Goal: Information Seeking & Learning: Find specific fact

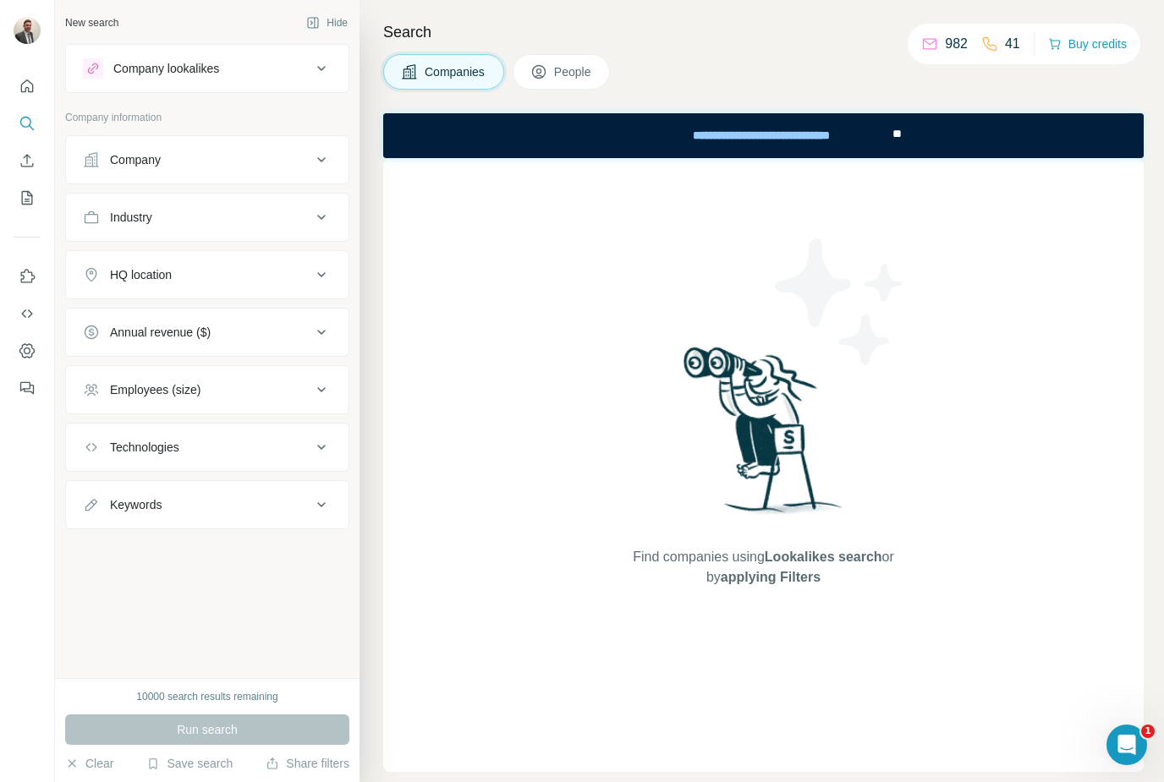
click at [575, 82] on button "People" at bounding box center [562, 72] width 98 height 36
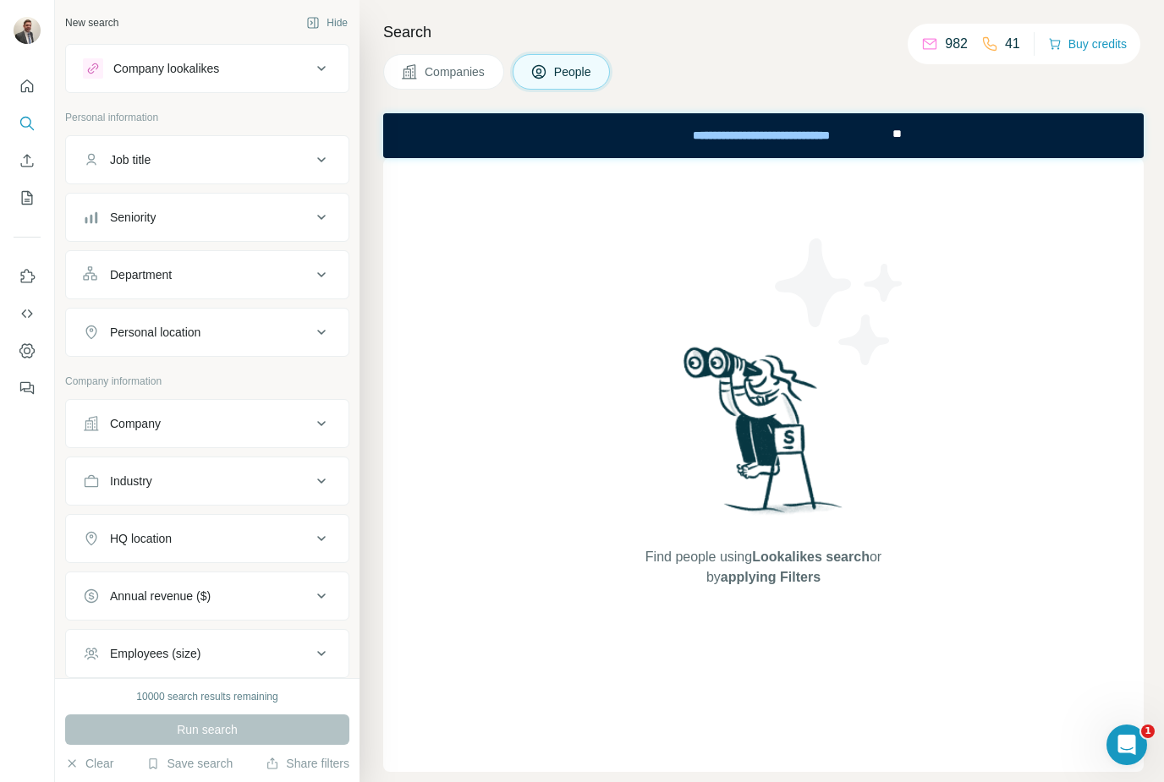
click at [127, 163] on div "Job title" at bounding box center [130, 159] width 41 height 17
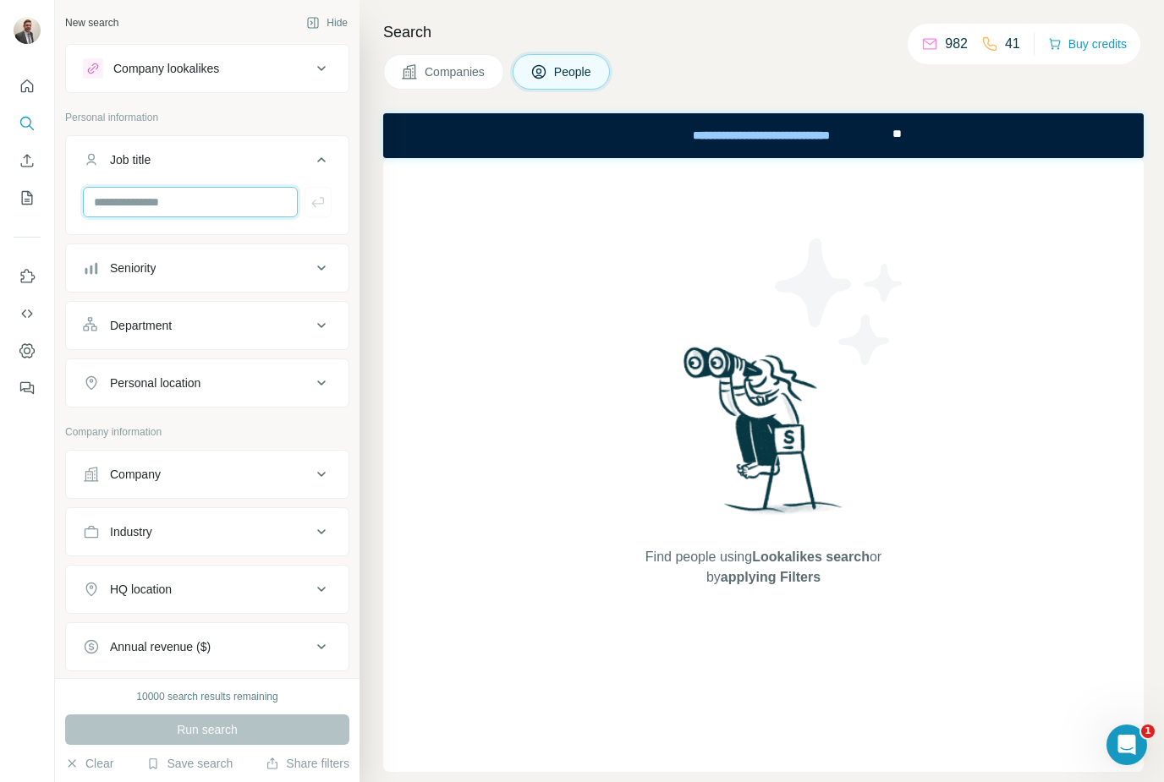
click at [148, 200] on input "text" at bounding box center [190, 202] width 215 height 30
type input "**********"
click at [118, 471] on div "Company" at bounding box center [135, 474] width 51 height 17
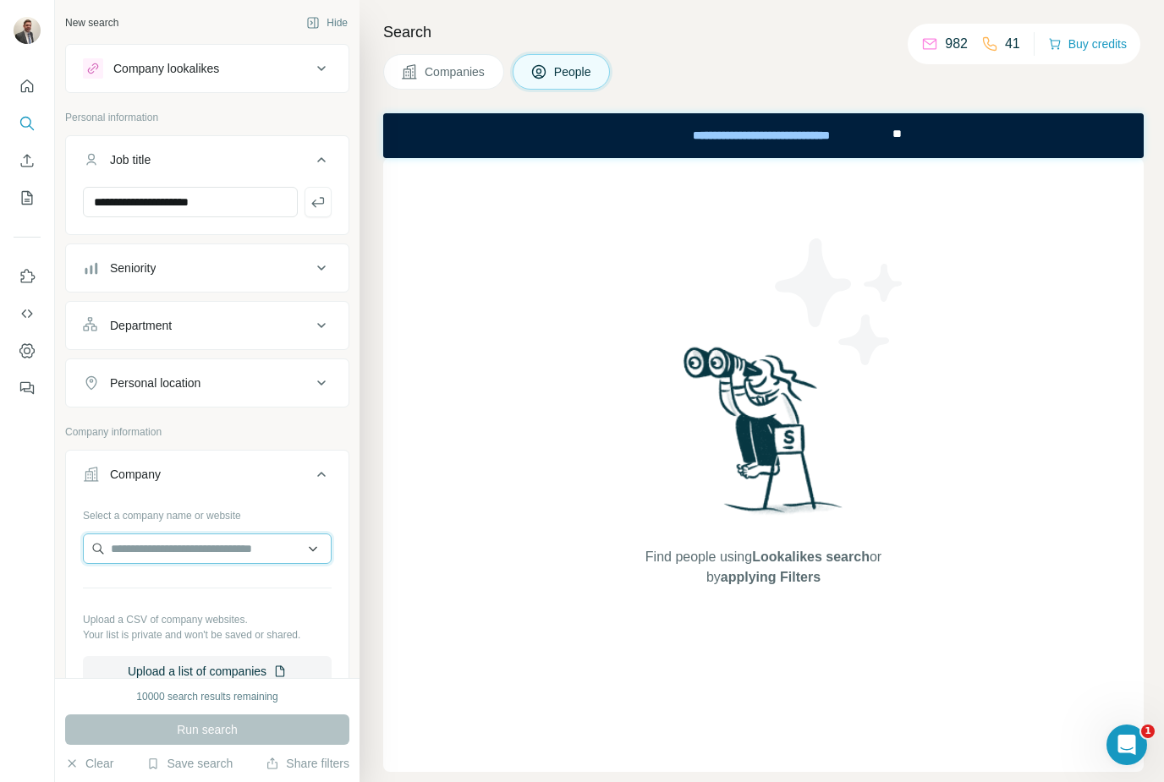
click at [128, 554] on input "text" at bounding box center [207, 549] width 249 height 30
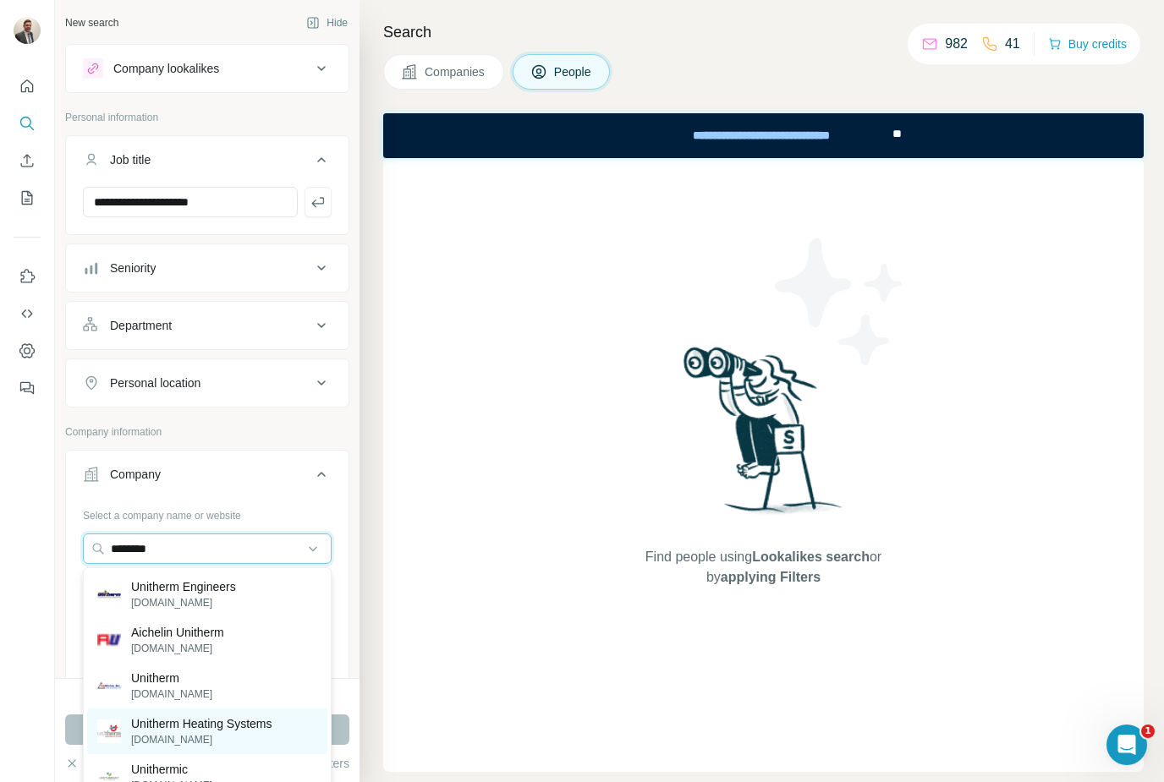
type input "********"
click at [149, 743] on p "[DOMAIN_NAME]" at bounding box center [201, 739] width 141 height 15
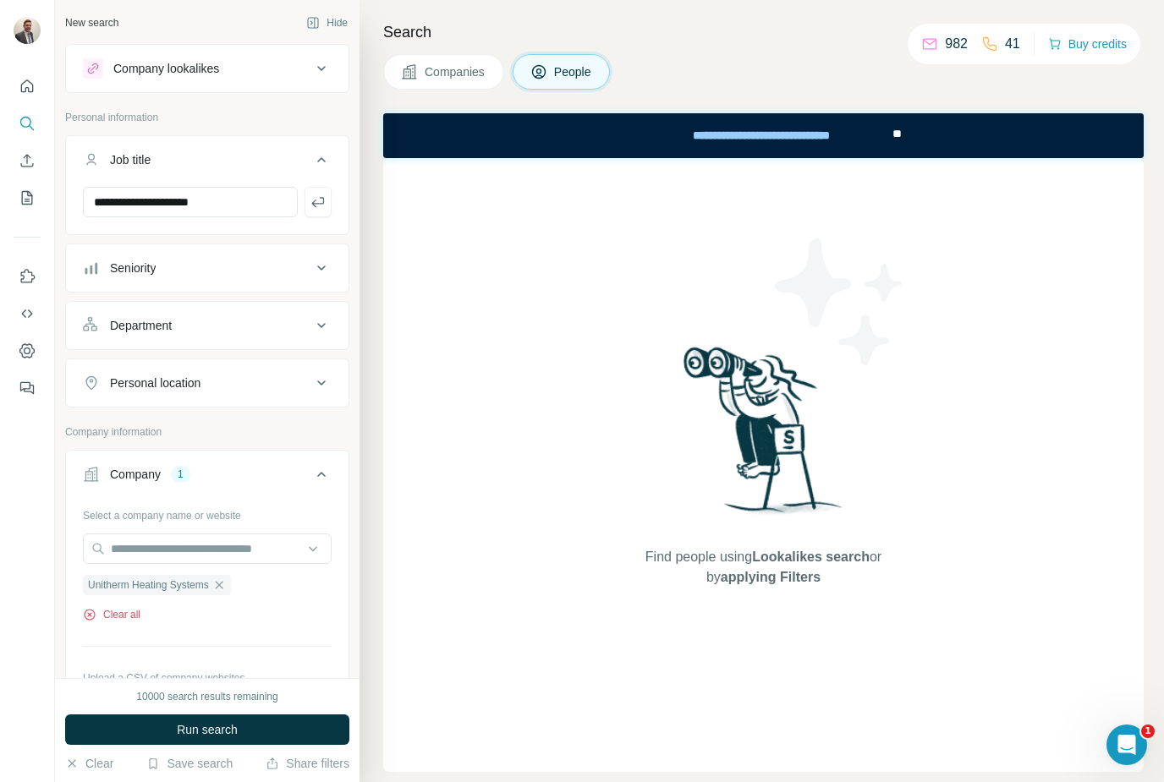
click at [96, 616] on button "Clear all" at bounding box center [112, 614] width 58 height 15
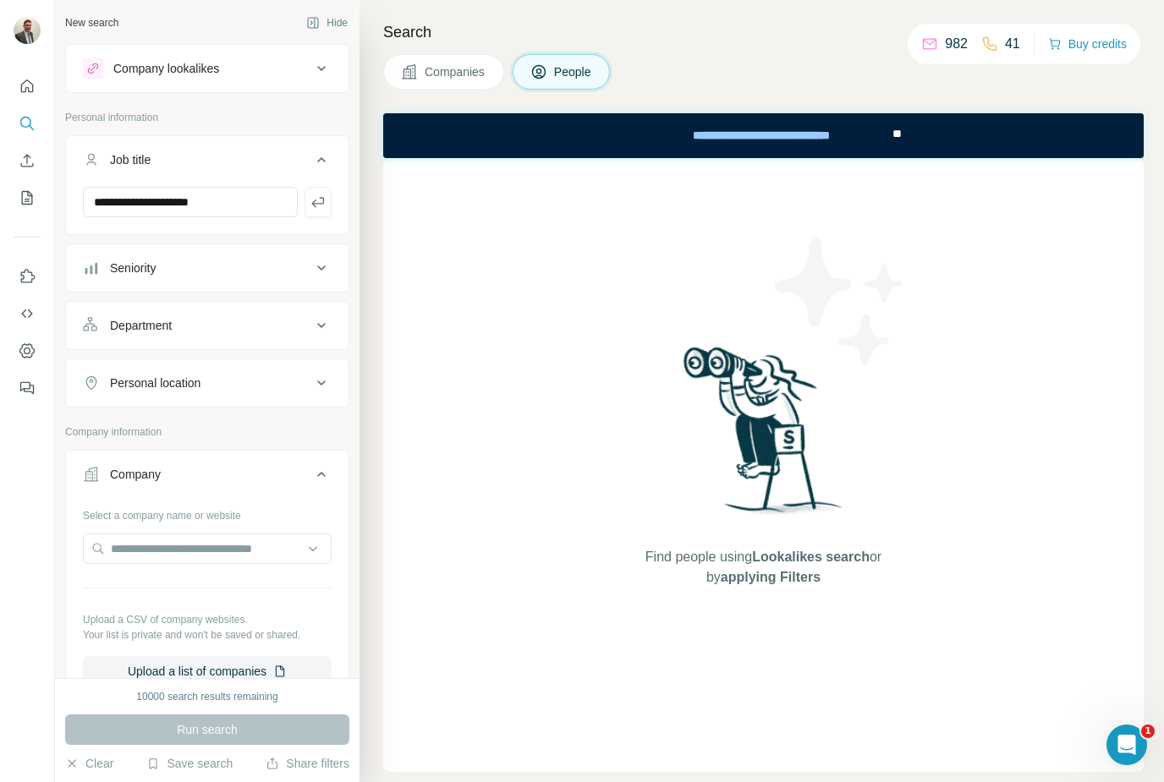
scroll to position [1, 0]
click at [573, 72] on span "People" at bounding box center [573, 71] width 39 height 17
click at [460, 86] on button "Companies" at bounding box center [443, 72] width 121 height 36
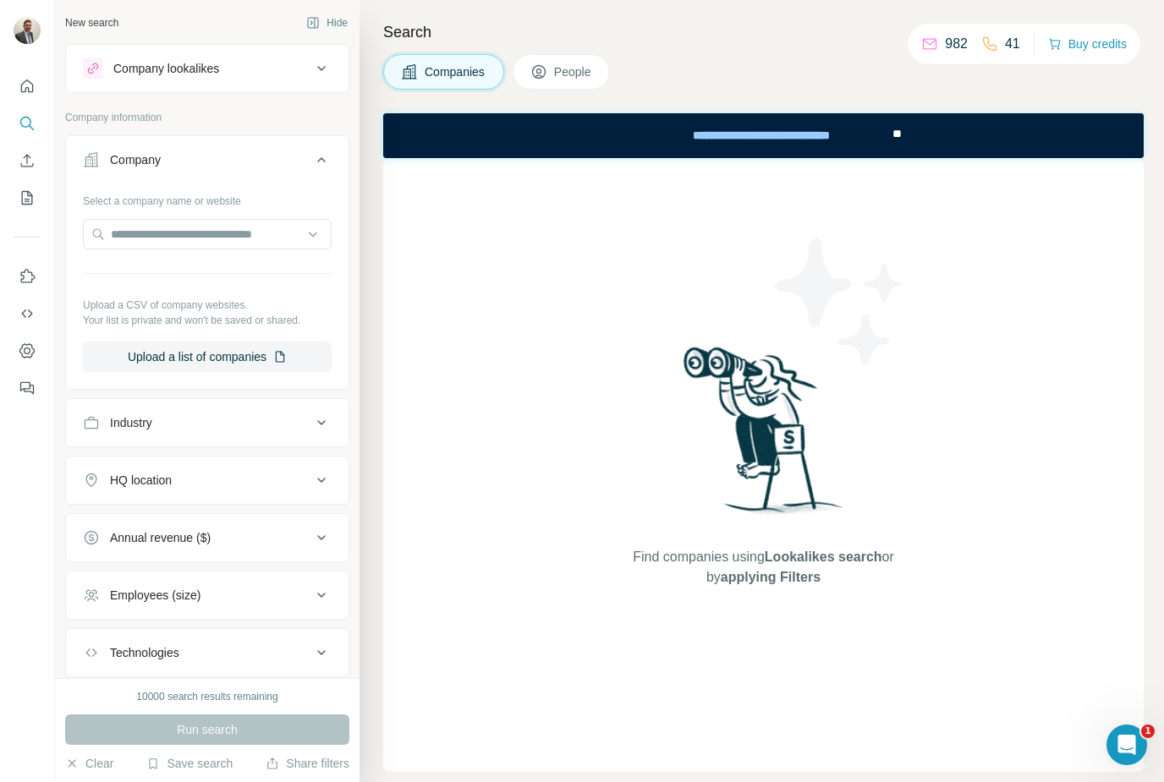
scroll to position [14, 0]
click at [141, 226] on input "text" at bounding box center [207, 234] width 249 height 30
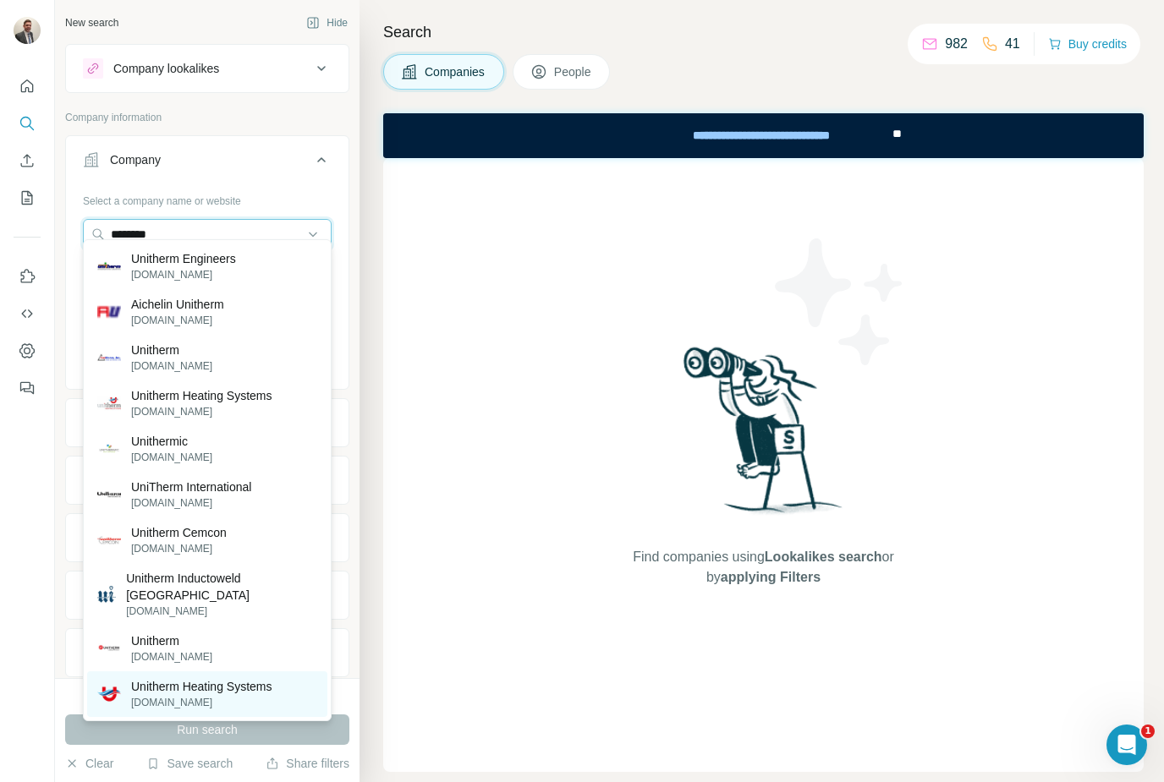
type input "********"
click at [237, 678] on p "Unitherm Heating Systems" at bounding box center [201, 686] width 141 height 17
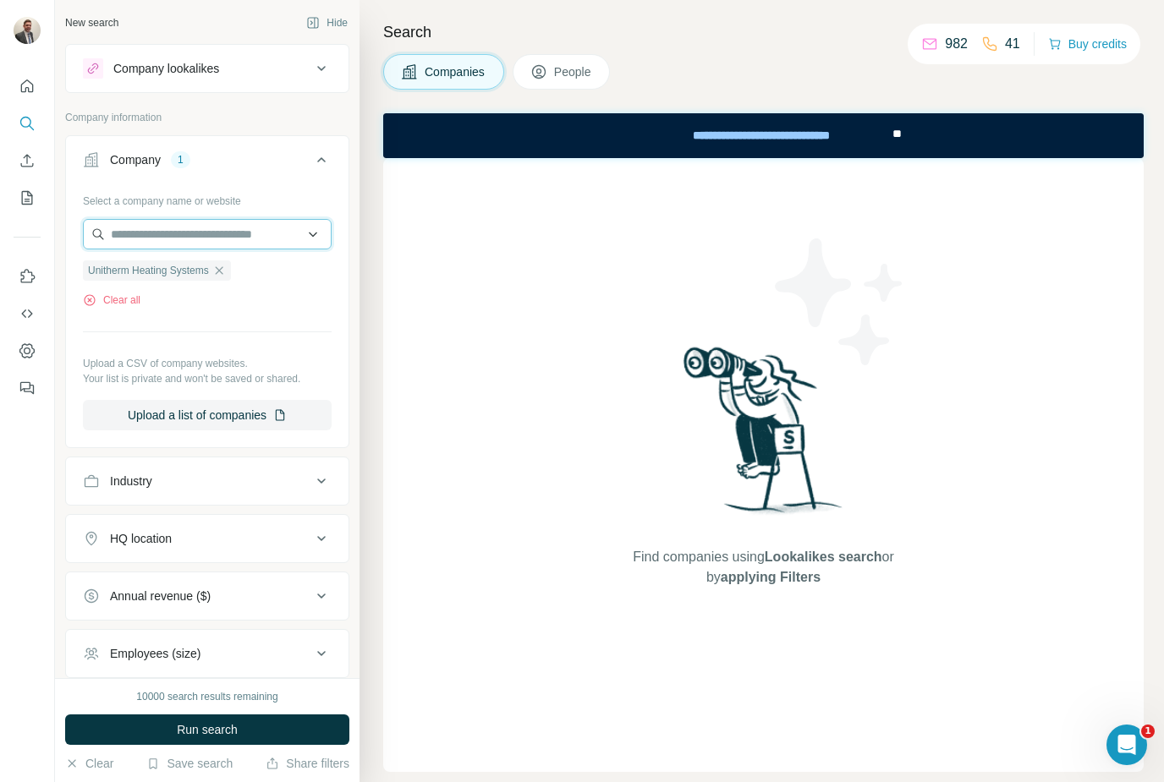
click at [135, 219] on input "text" at bounding box center [207, 234] width 249 height 30
type input "*"
click at [577, 58] on button "People" at bounding box center [562, 72] width 98 height 36
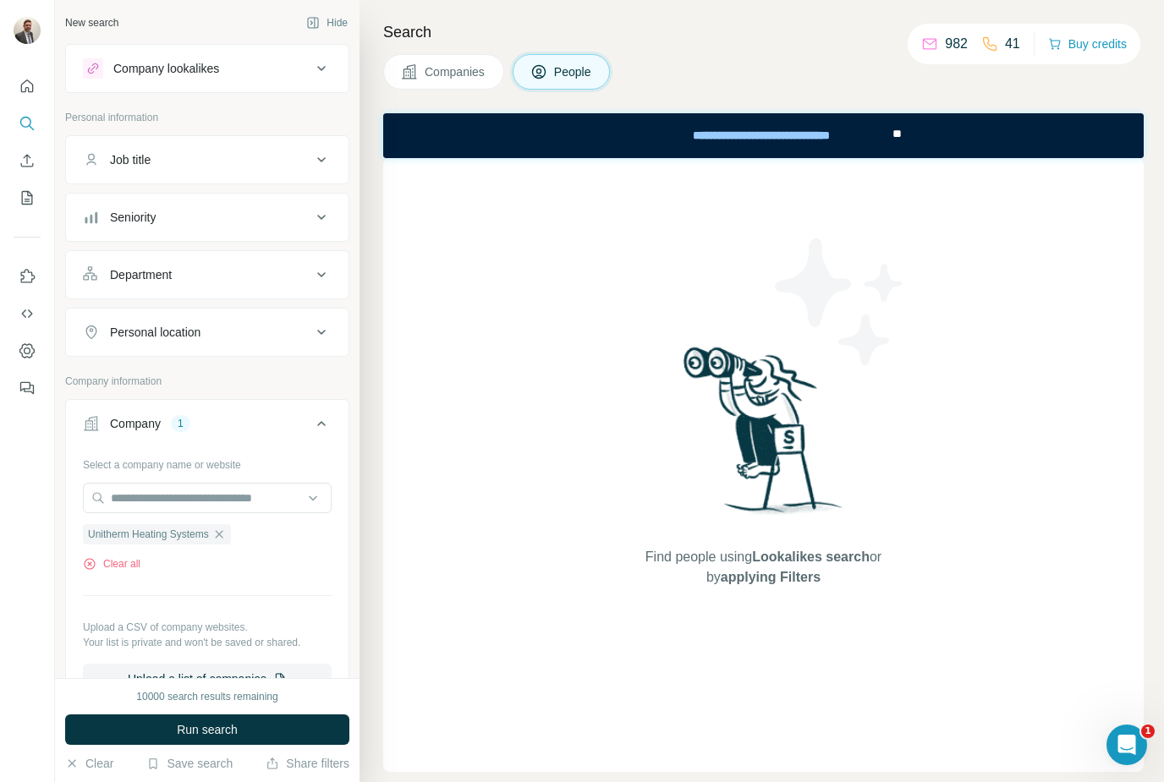
click at [113, 168] on button "Job title" at bounding box center [207, 160] width 283 height 41
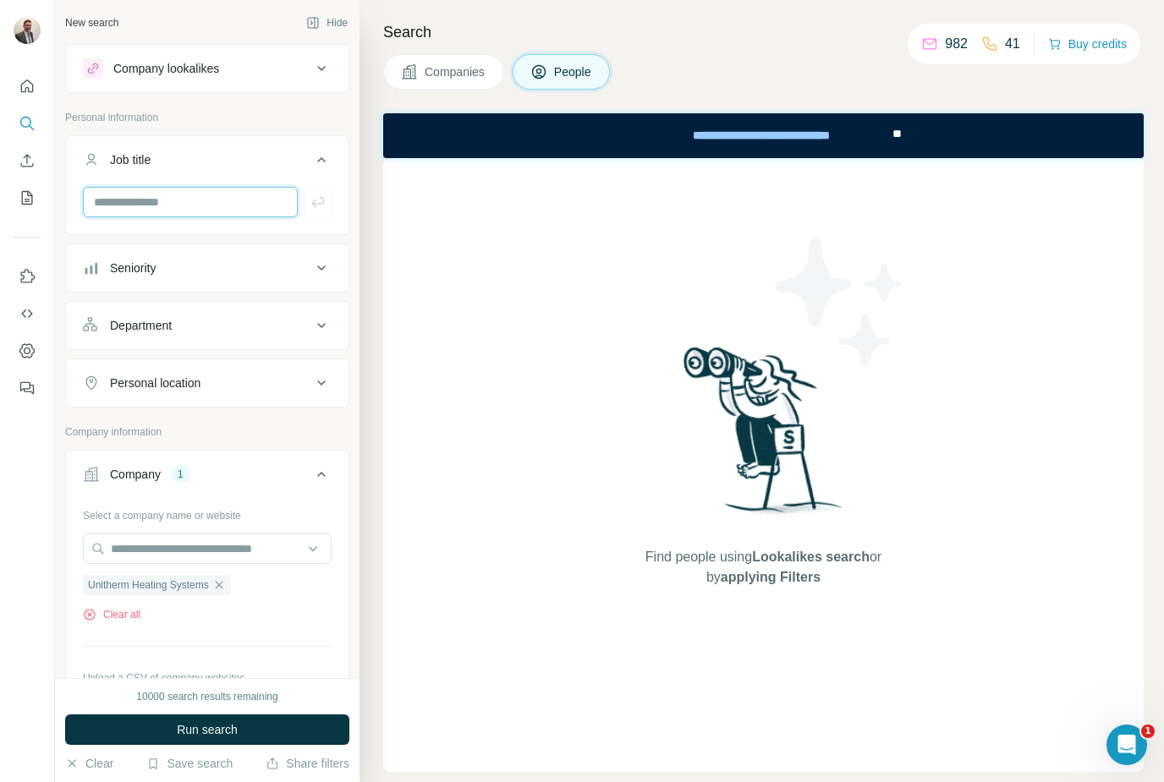
click at [121, 211] on input "text" at bounding box center [190, 202] width 215 height 30
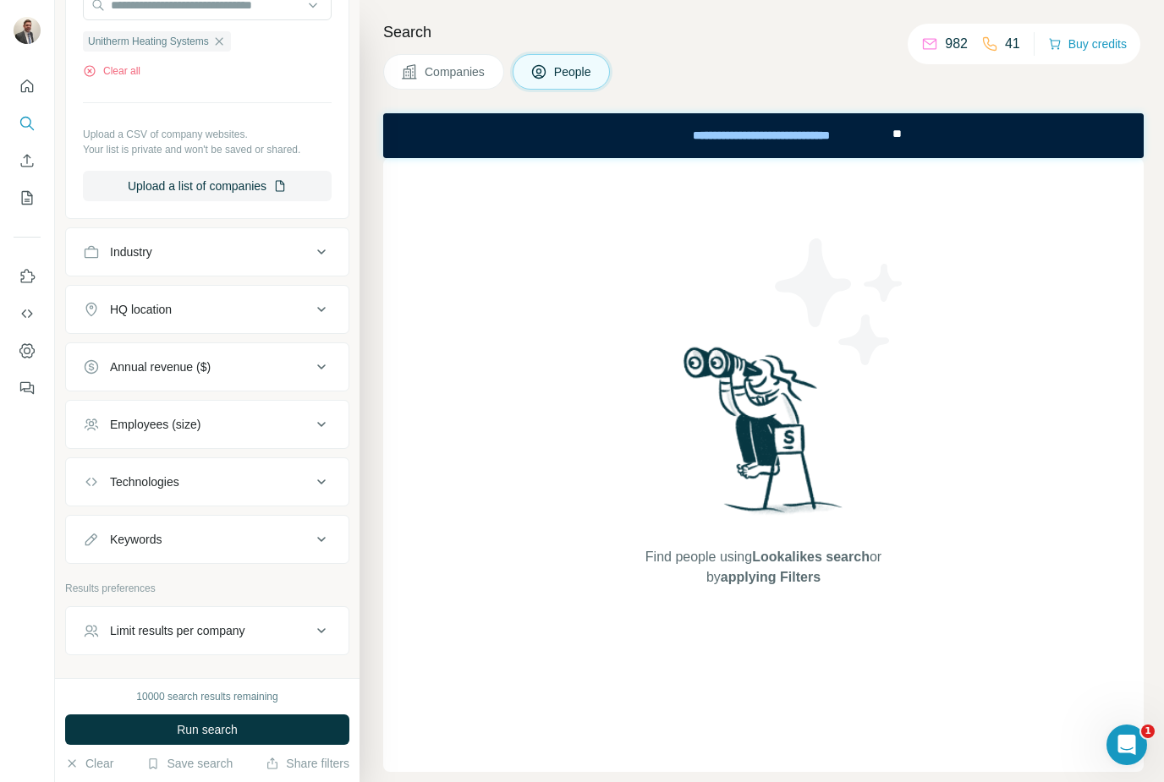
scroll to position [543, 0]
type input "**********"
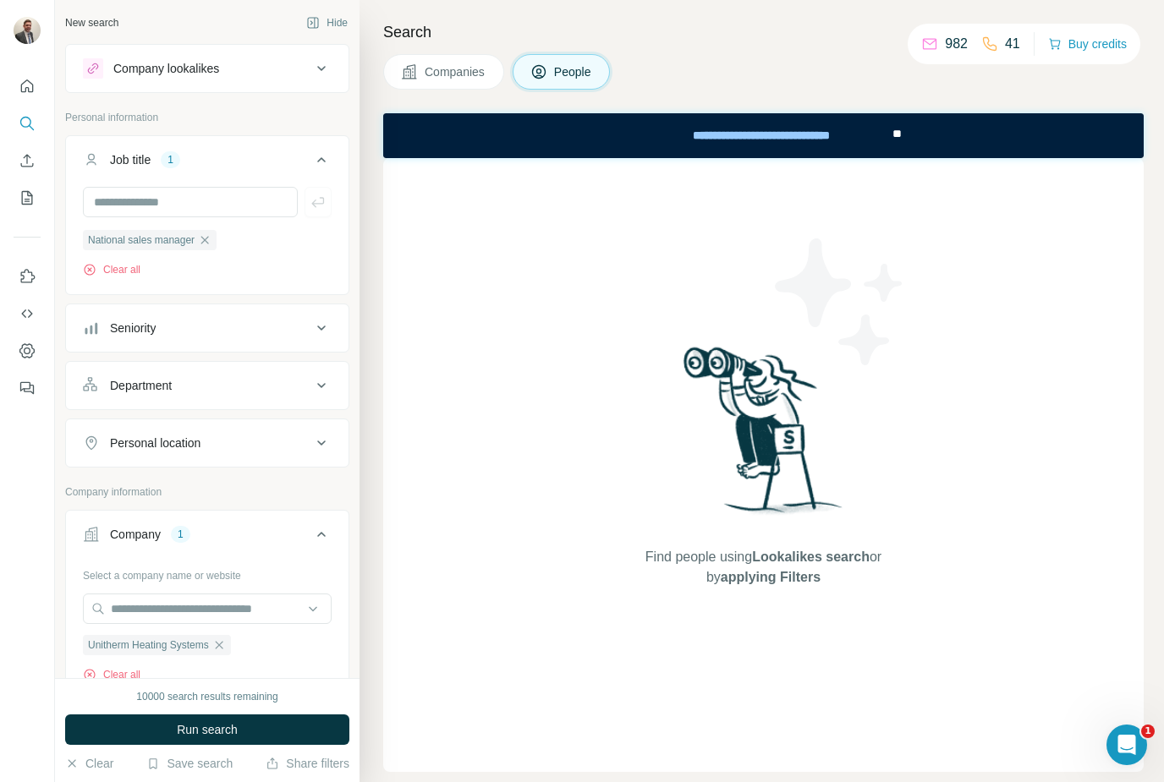
click at [160, 444] on div "Personal location" at bounding box center [155, 443] width 91 height 17
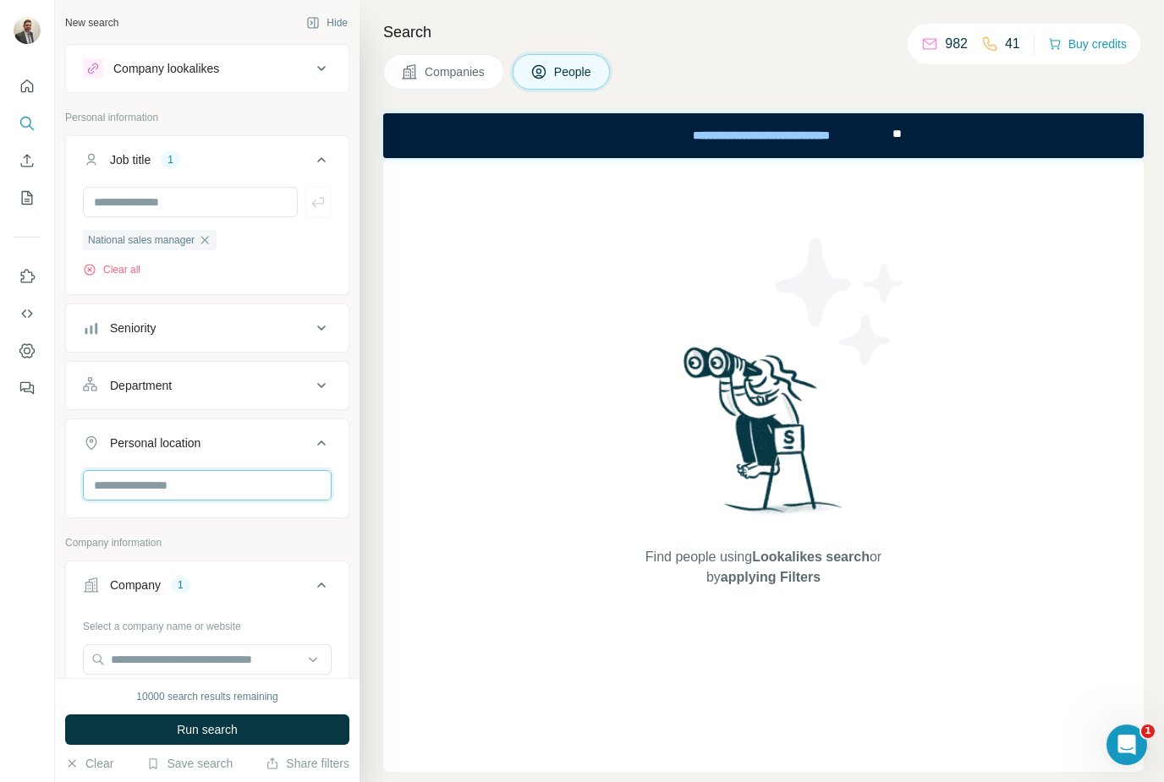
click at [129, 484] on input "text" at bounding box center [207, 485] width 249 height 30
type input "*******"
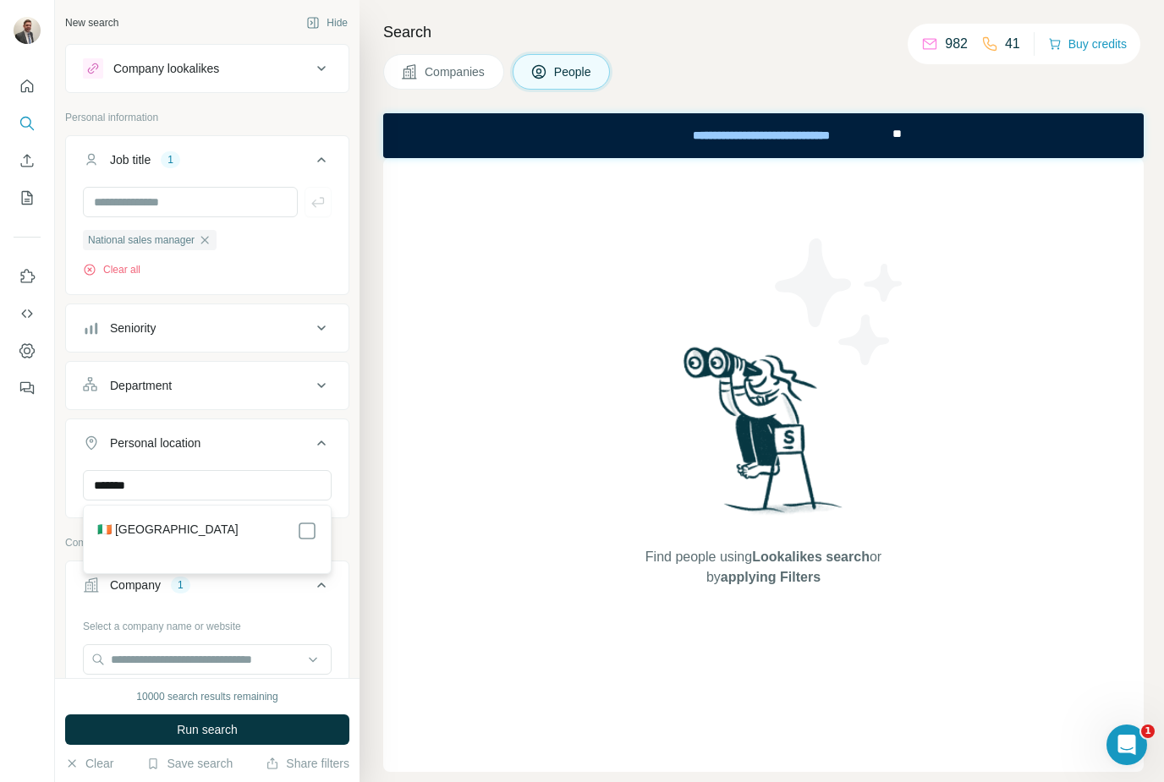
click at [118, 527] on label "🇮🇪 [GEOGRAPHIC_DATA]" at bounding box center [167, 531] width 141 height 20
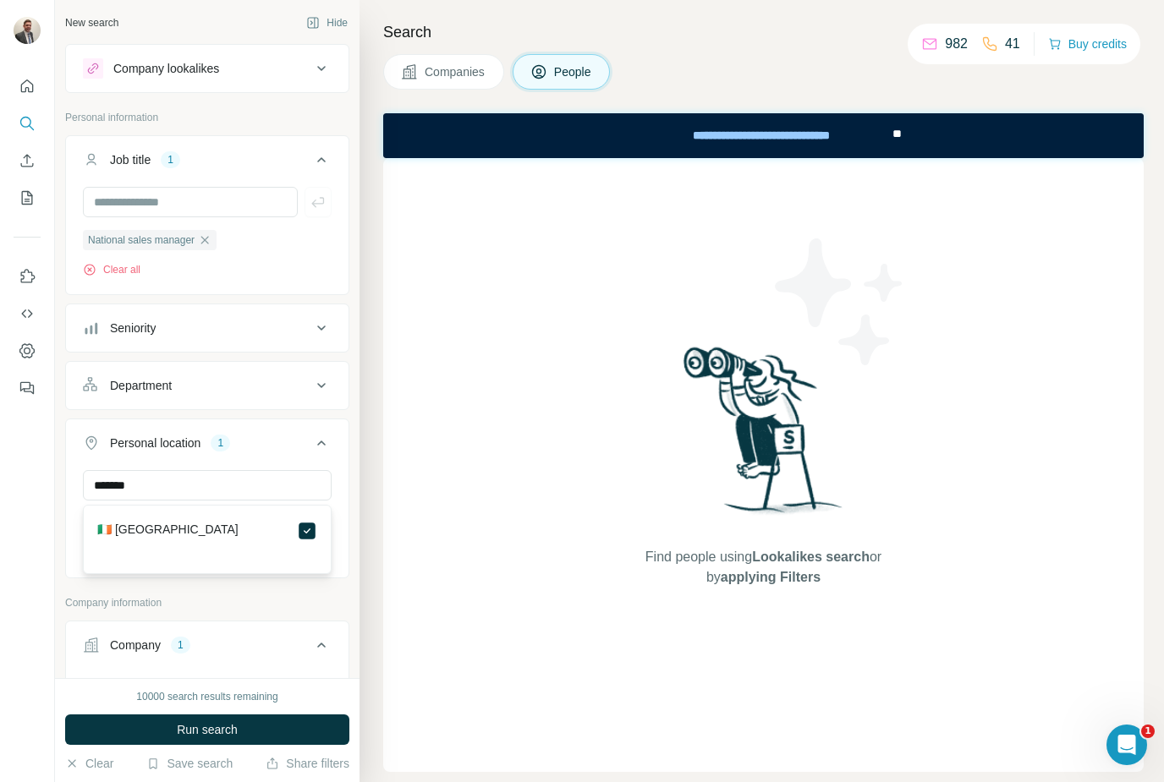
click at [124, 69] on div "Company lookalikes" at bounding box center [166, 68] width 106 height 17
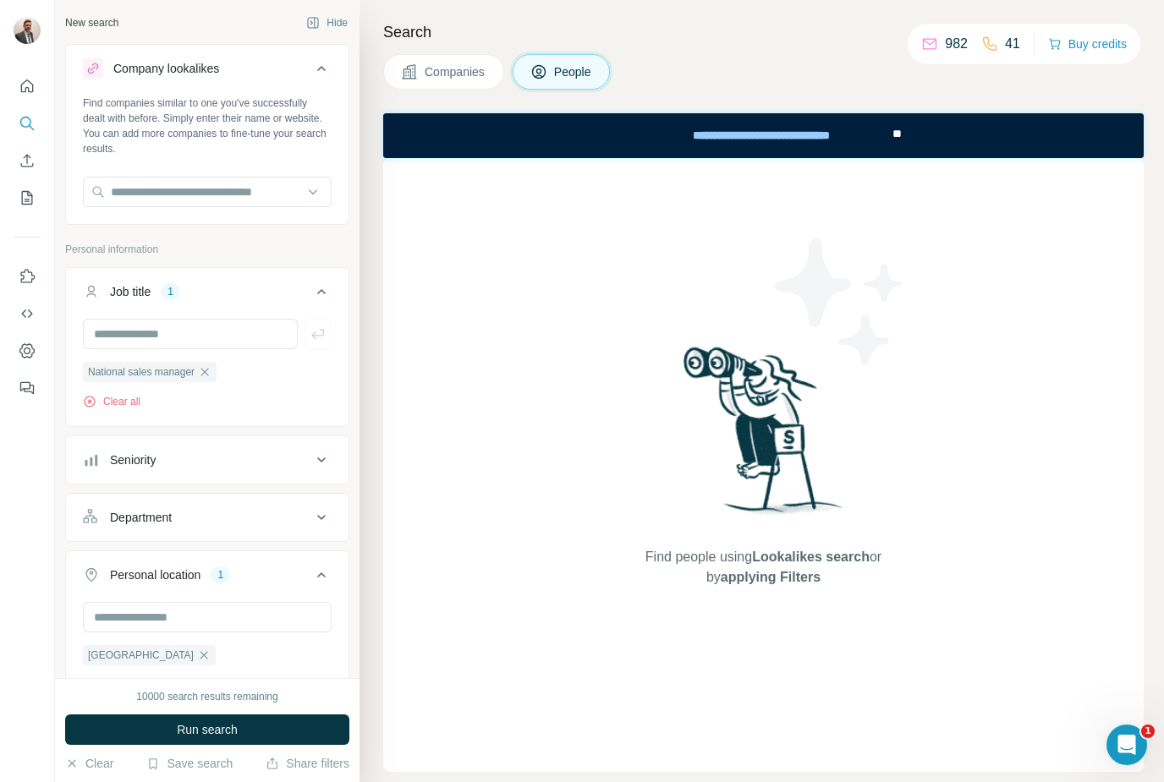
click at [144, 81] on button "Company lookalikes" at bounding box center [207, 71] width 283 height 47
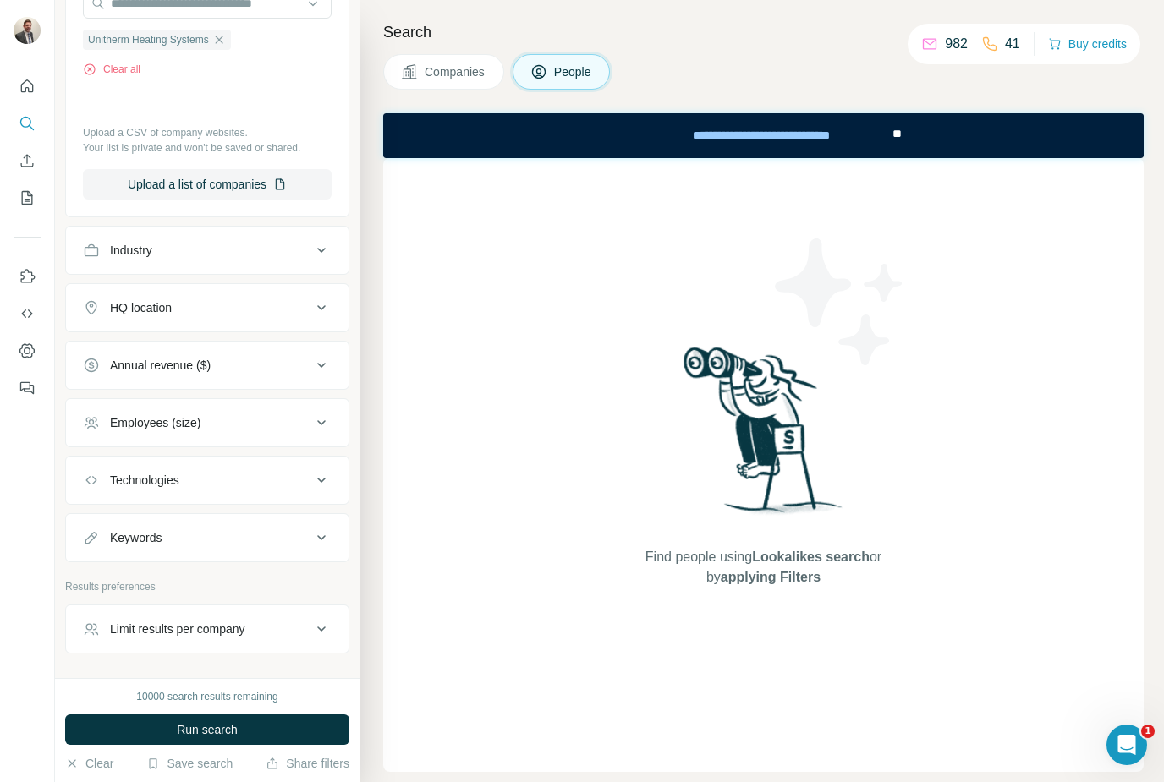
scroll to position [716, 0]
click at [20, 134] on button "Search" at bounding box center [27, 123] width 27 height 30
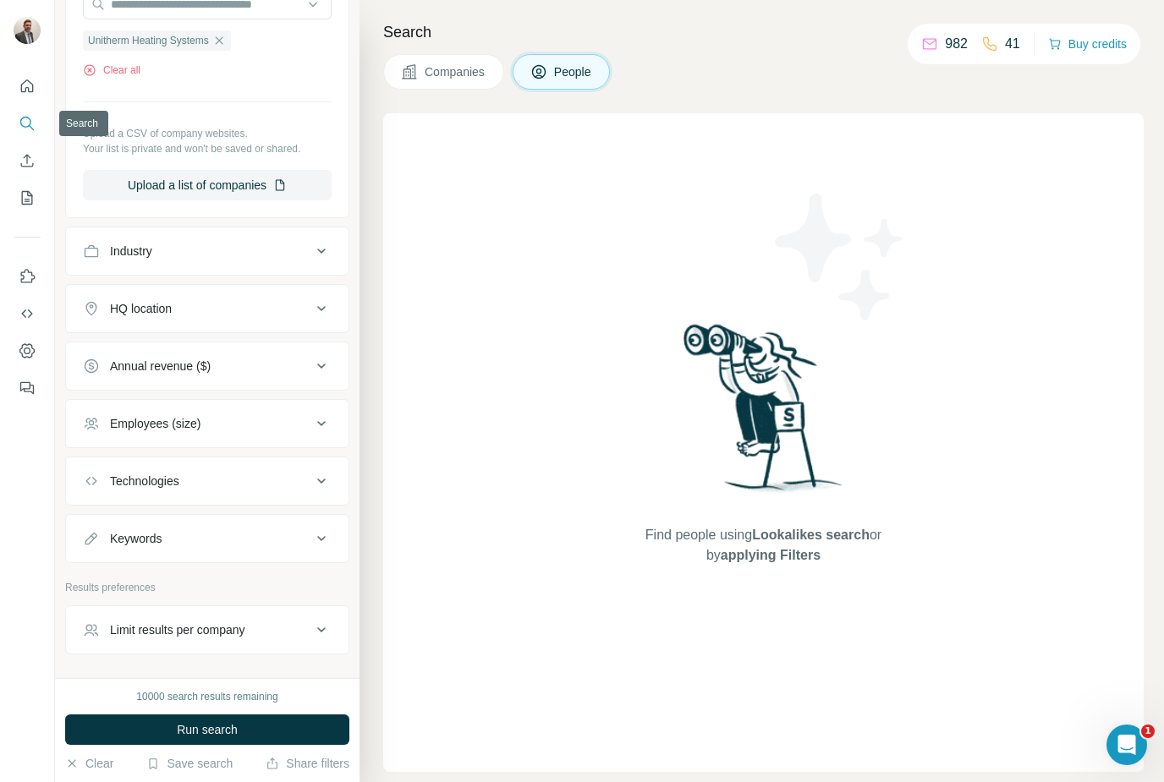
click at [82, 129] on div "Select a company name or website Unitherm Heating Systems Clear all Upload a CS…" at bounding box center [207, 85] width 283 height 257
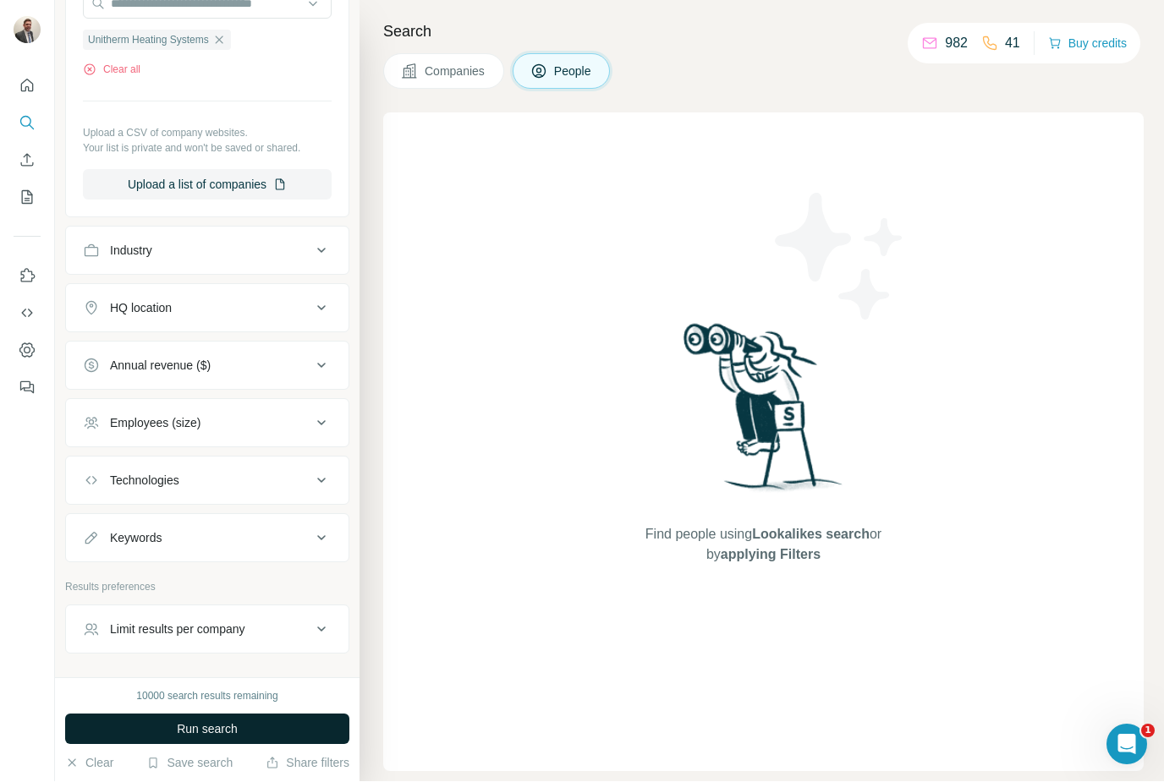
click at [259, 745] on button "Run search" at bounding box center [207, 730] width 284 height 30
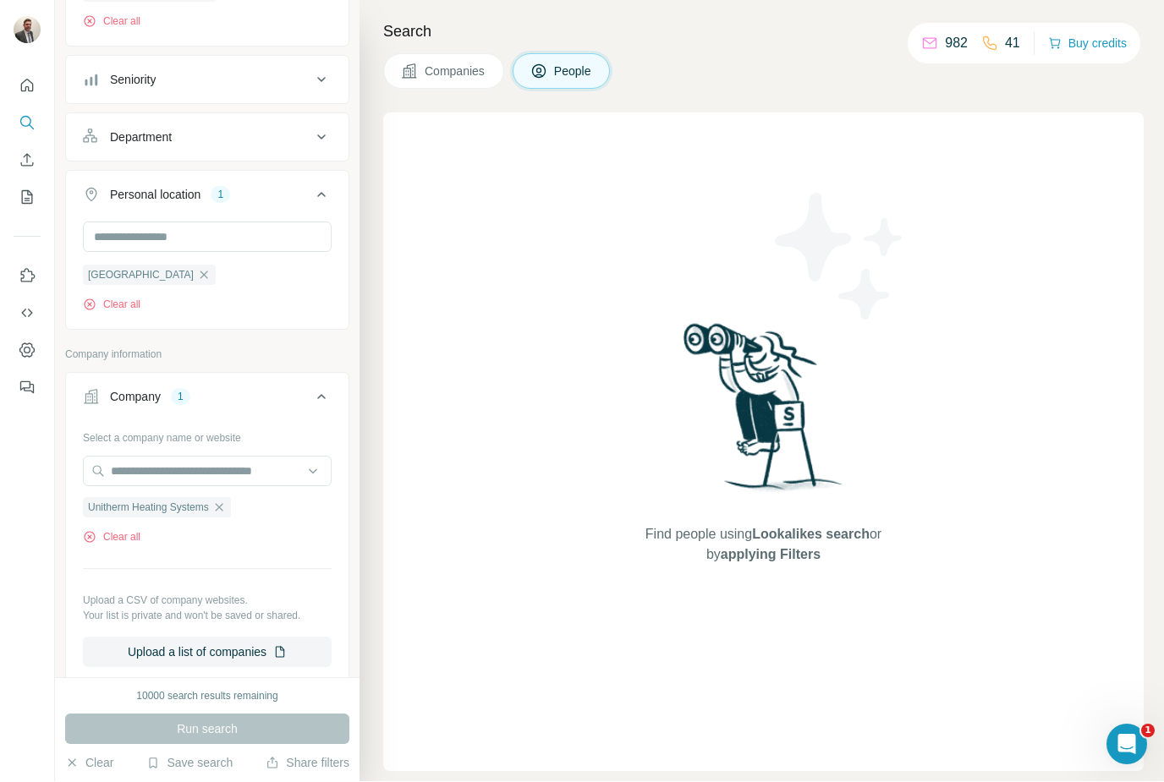
scroll to position [247, 0]
click at [221, 512] on icon "button" at bounding box center [219, 509] width 8 height 8
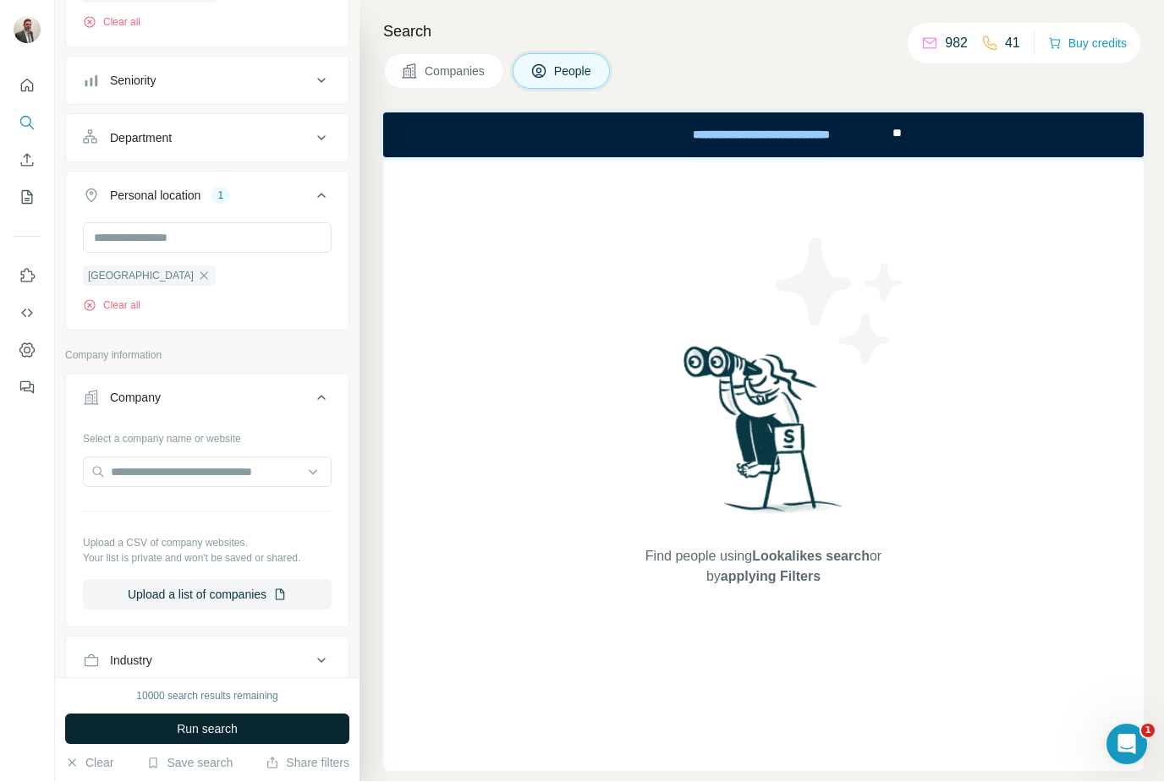
click at [142, 745] on button "Run search" at bounding box center [207, 730] width 284 height 30
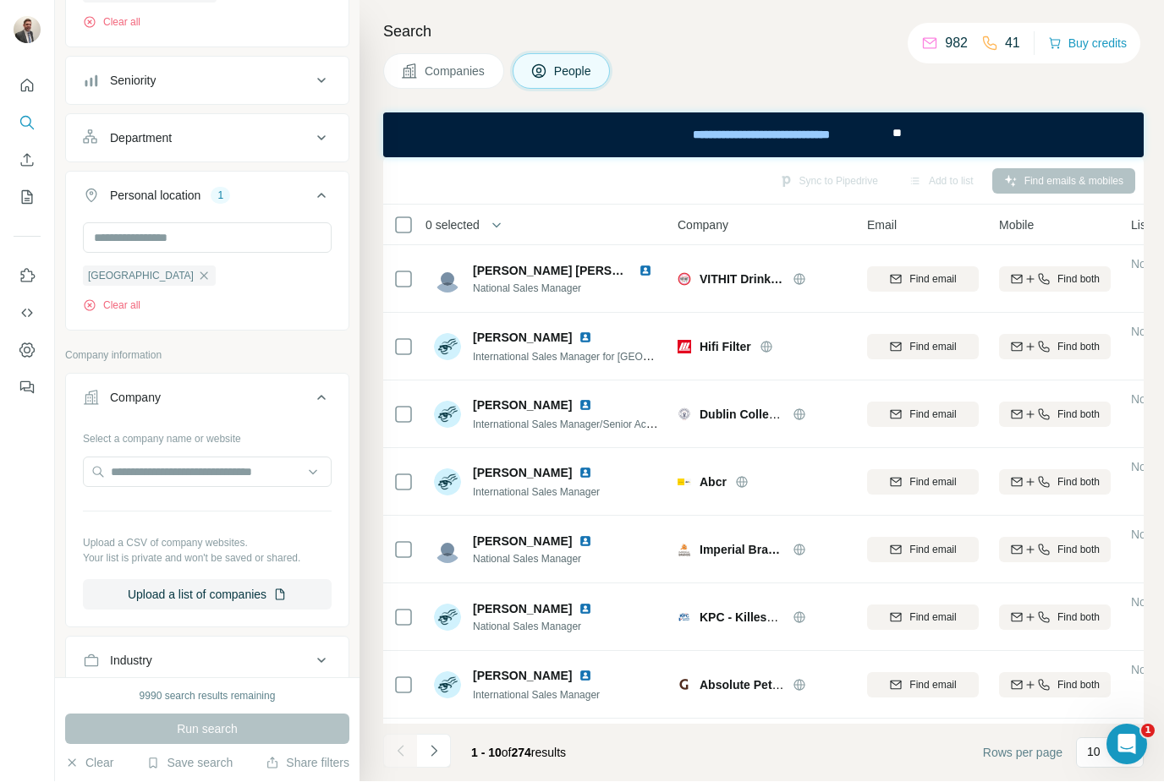
click at [115, 670] on div "Industry" at bounding box center [131, 661] width 42 height 17
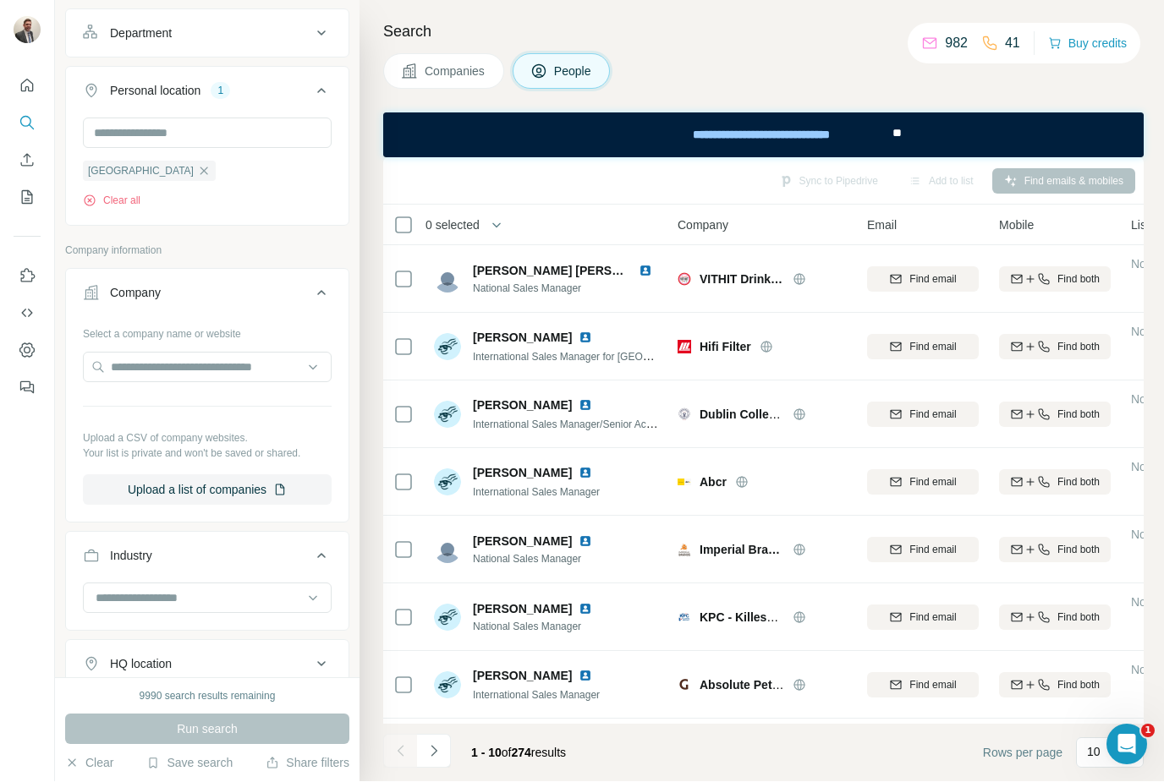
scroll to position [349, 0]
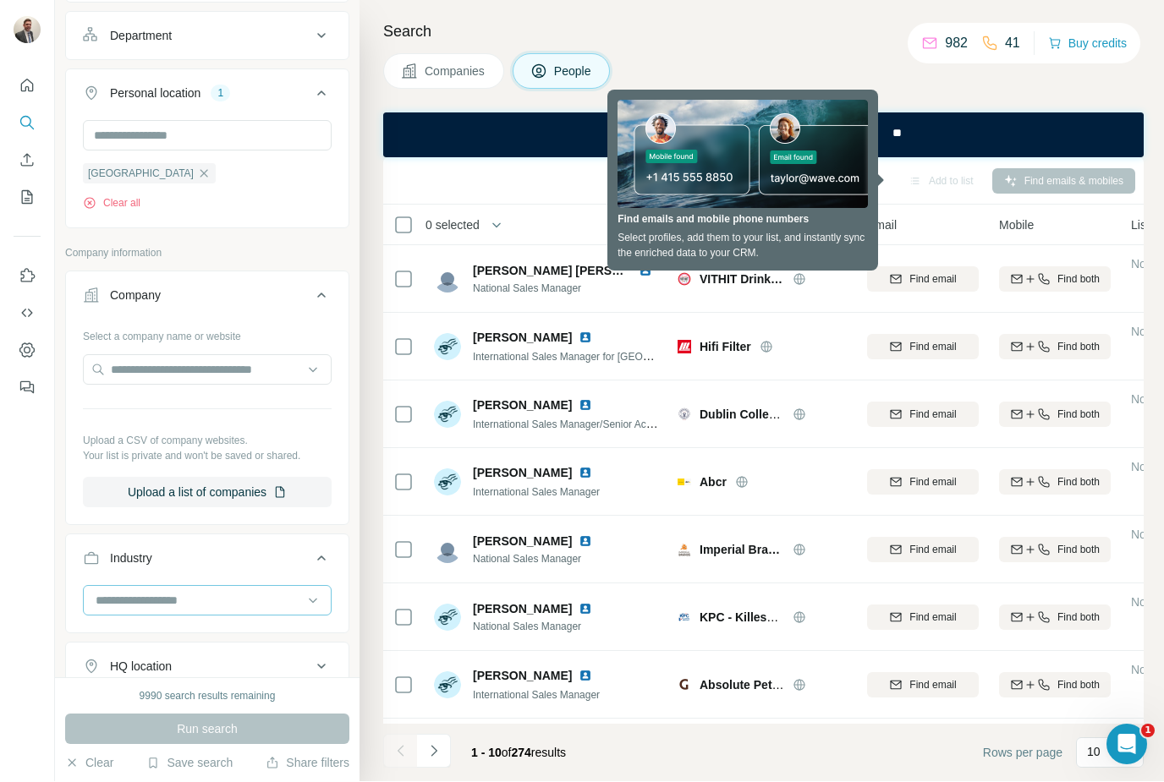
click at [141, 610] on input at bounding box center [198, 601] width 209 height 19
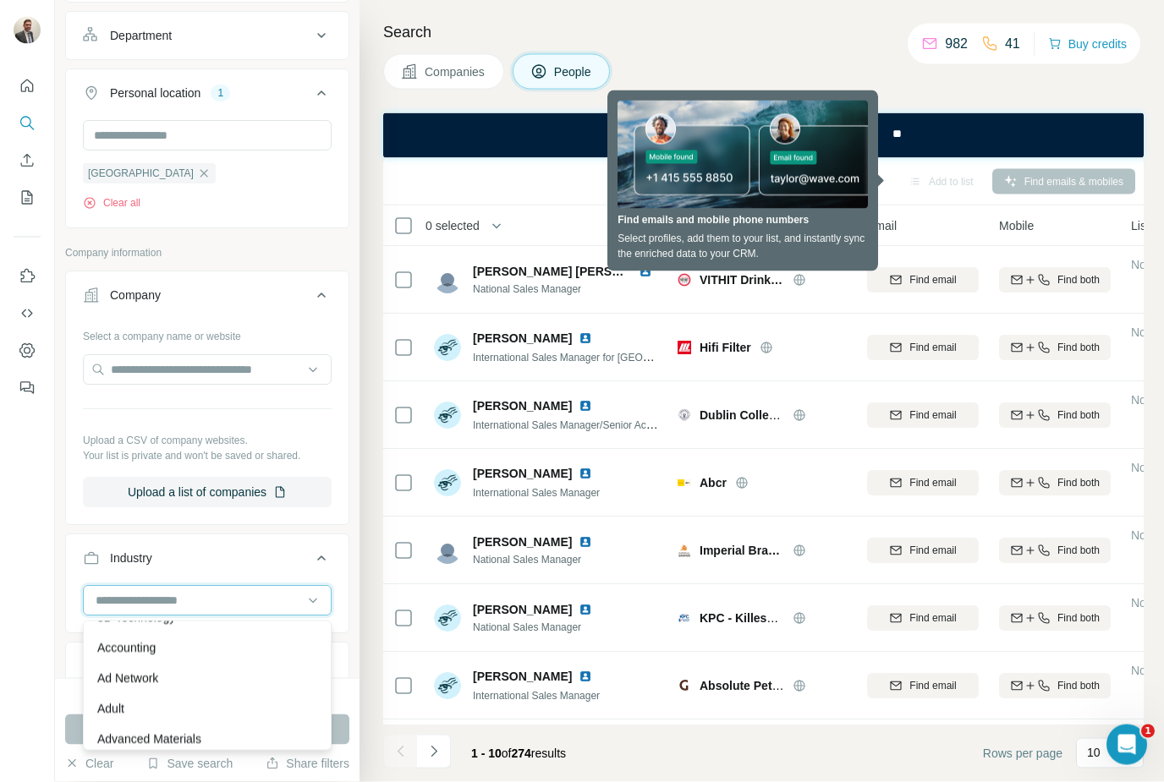
scroll to position [42, 0]
type input "*"
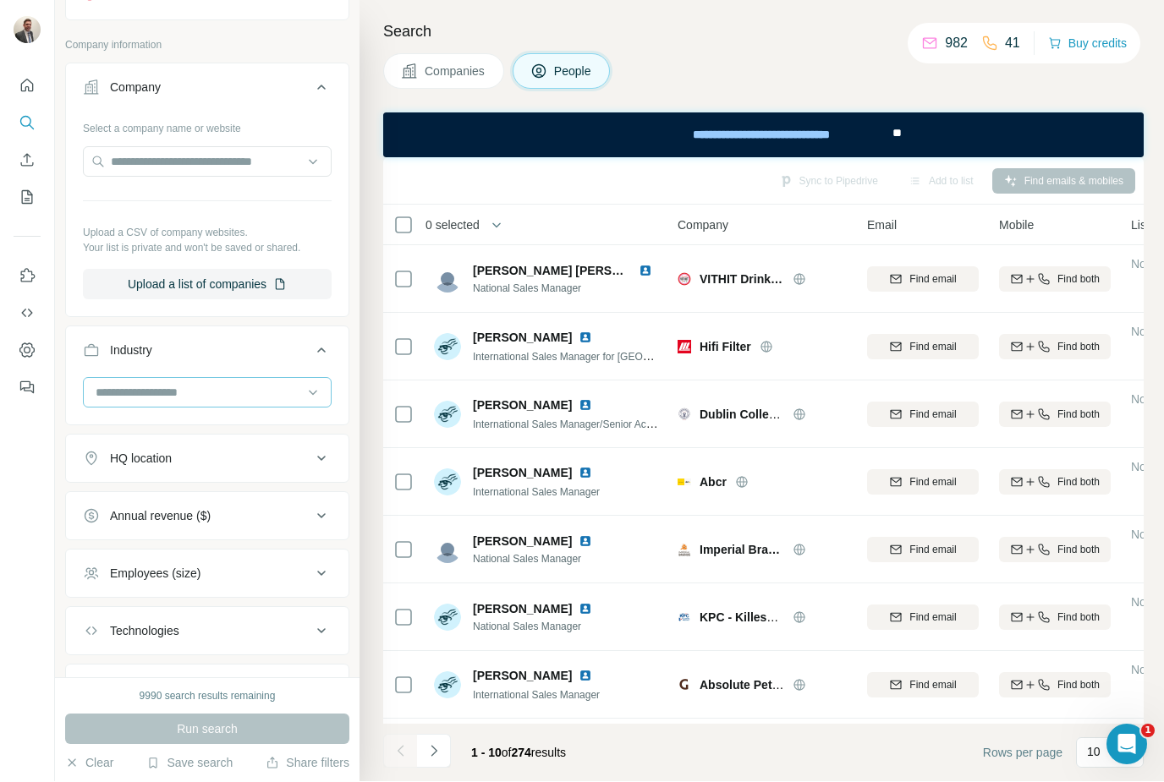
scroll to position [561, 0]
click at [129, 391] on input at bounding box center [198, 390] width 209 height 19
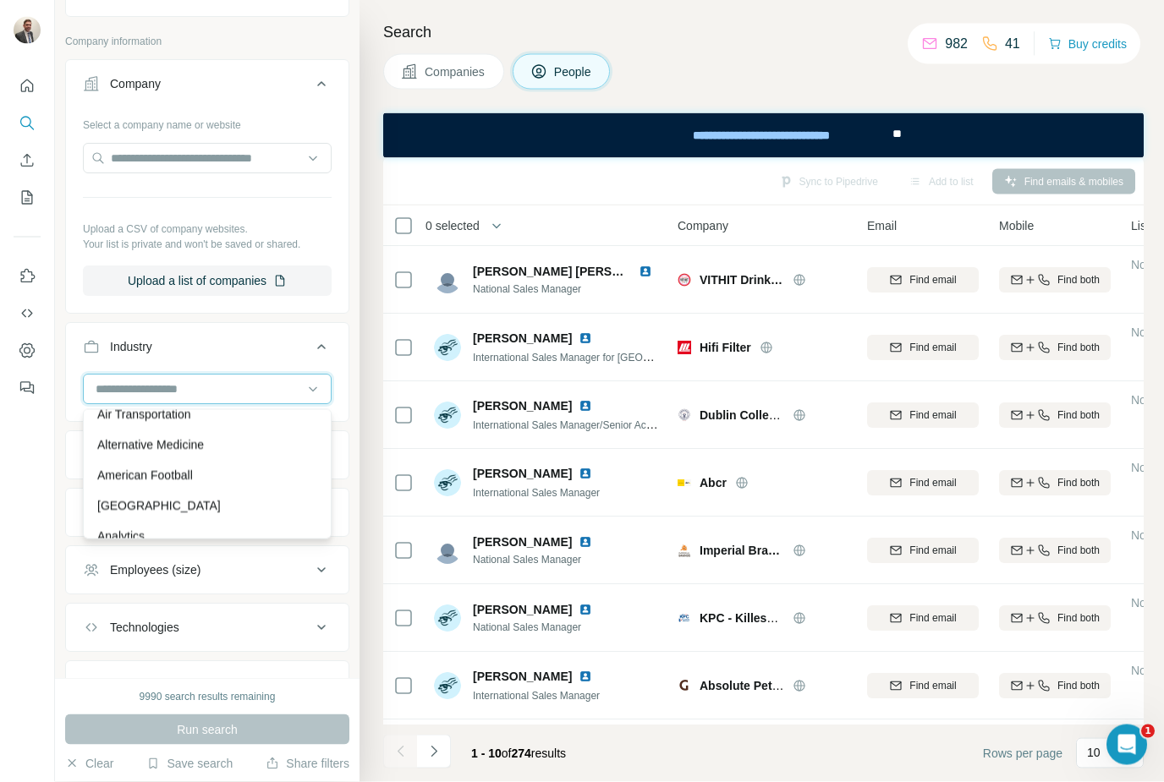
scroll to position [445, 0]
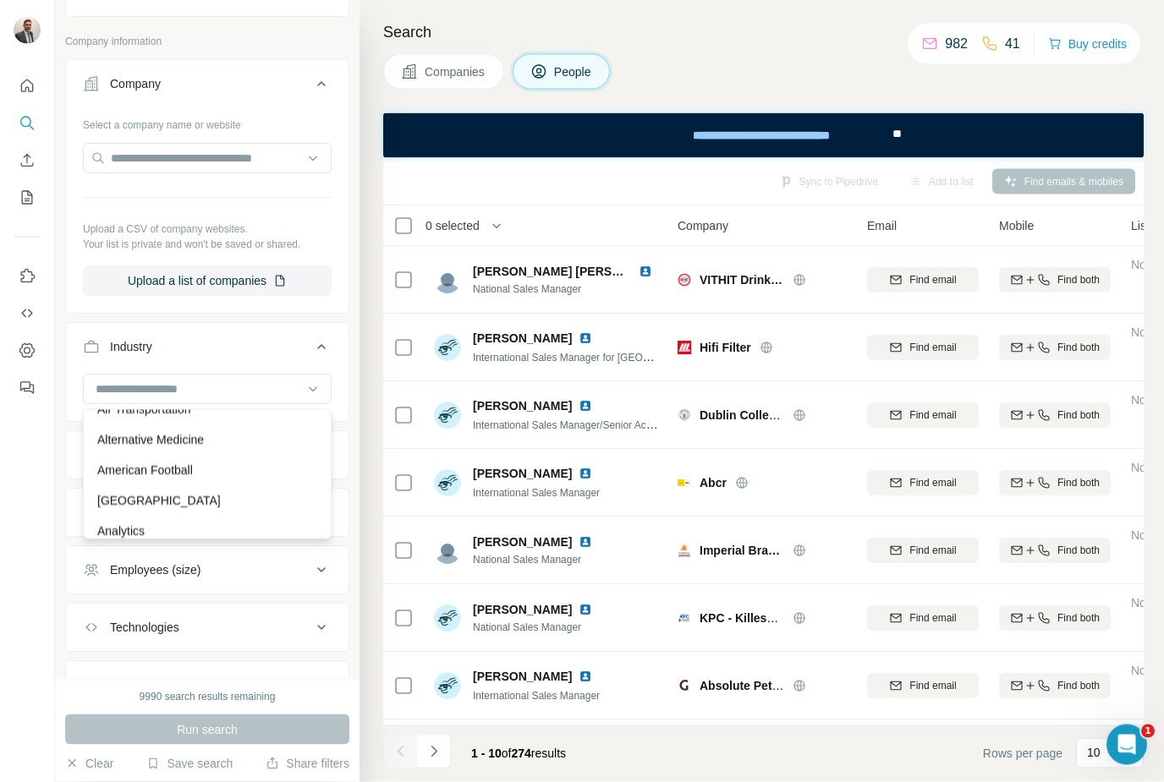
click at [155, 355] on div "Industry" at bounding box center [197, 347] width 228 height 17
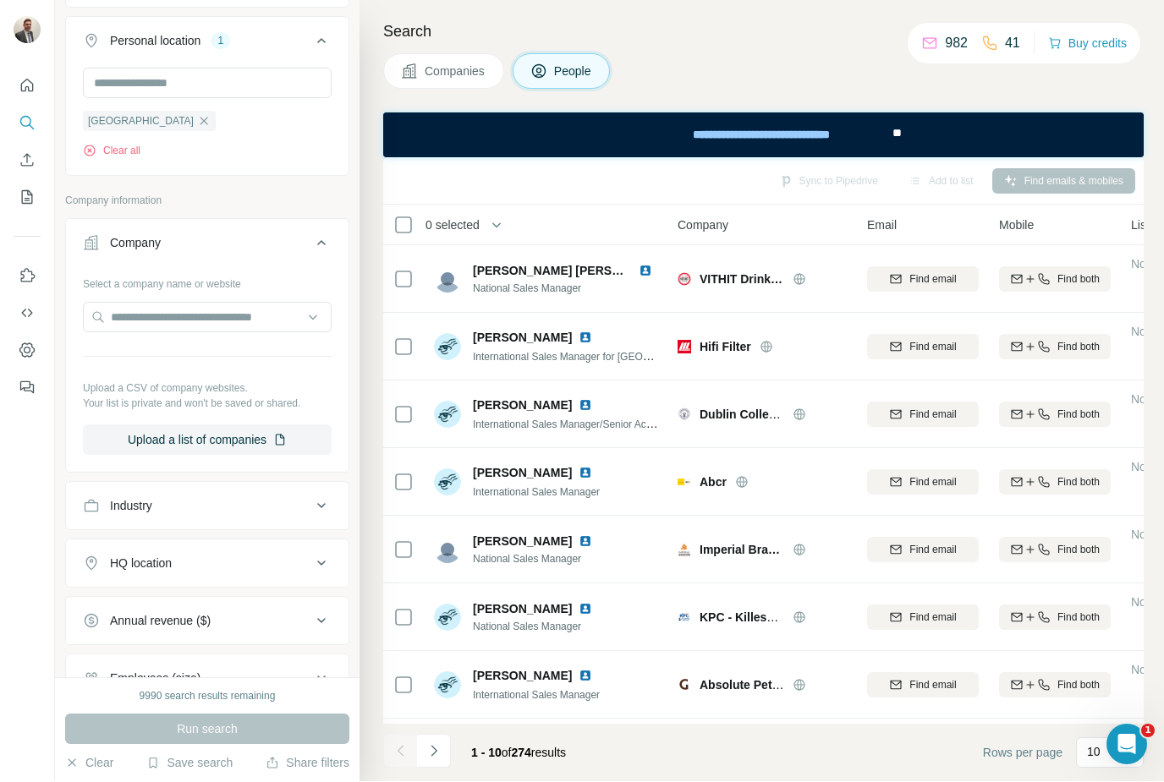
scroll to position [403, 0]
click at [134, 321] on input "text" at bounding box center [207, 317] width 249 height 30
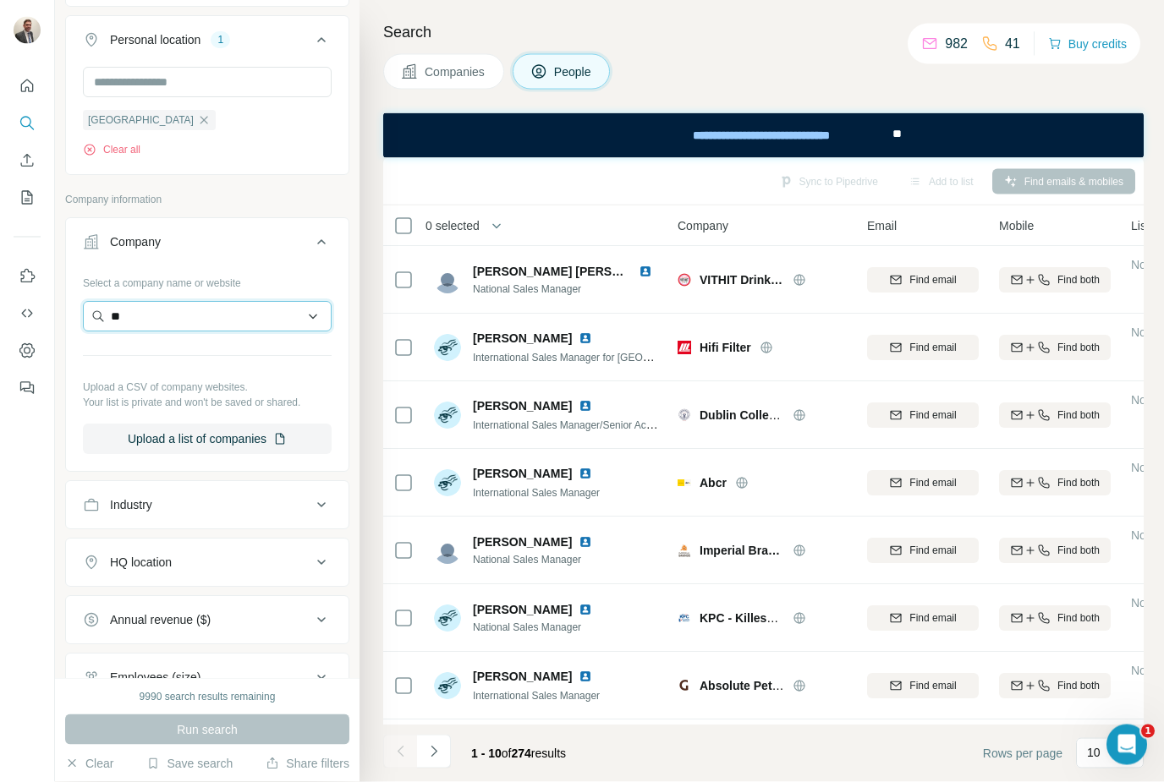
type input "*"
click at [131, 502] on div "Industry" at bounding box center [131, 505] width 42 height 17
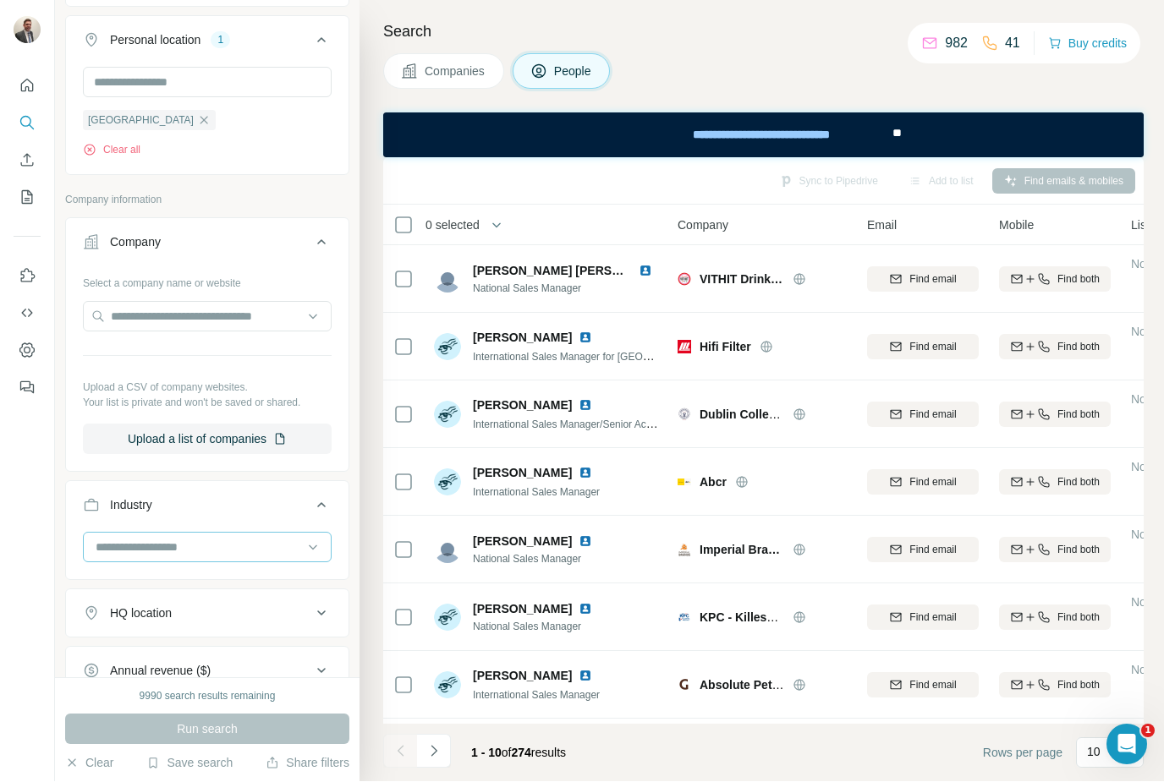
click at [290, 540] on input at bounding box center [198, 548] width 209 height 19
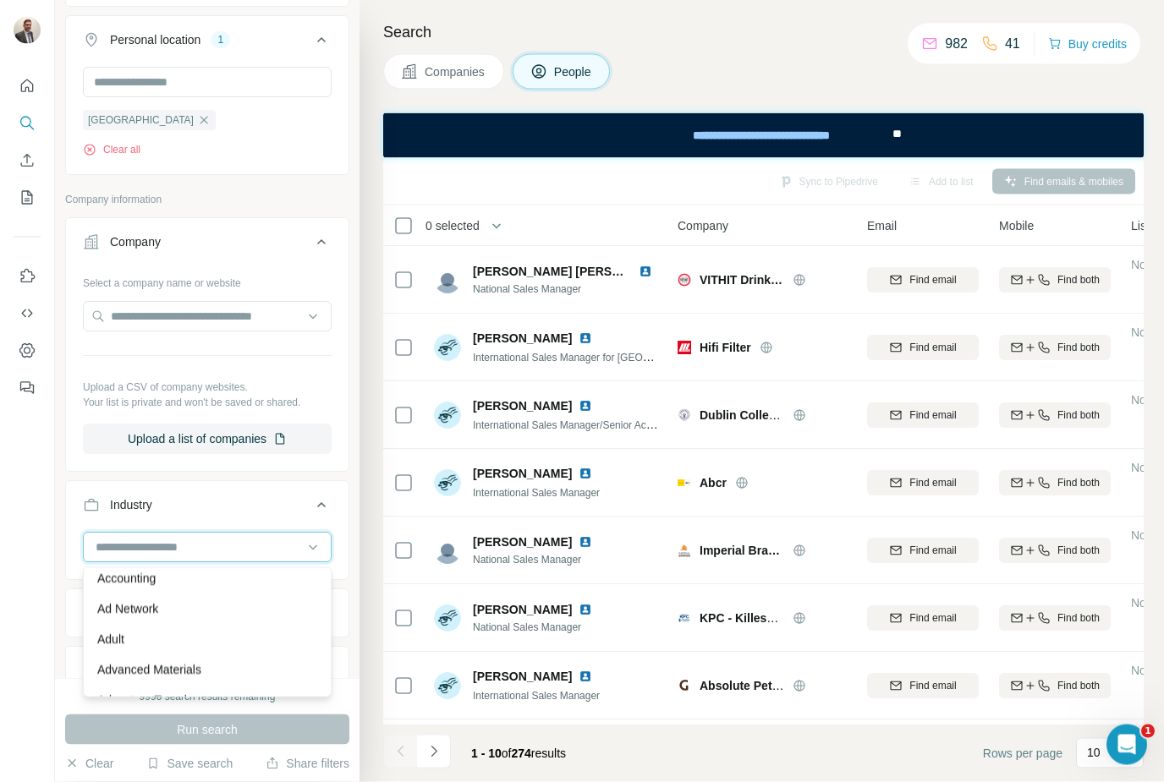
scroll to position [40, 0]
click at [115, 544] on input at bounding box center [198, 548] width 209 height 19
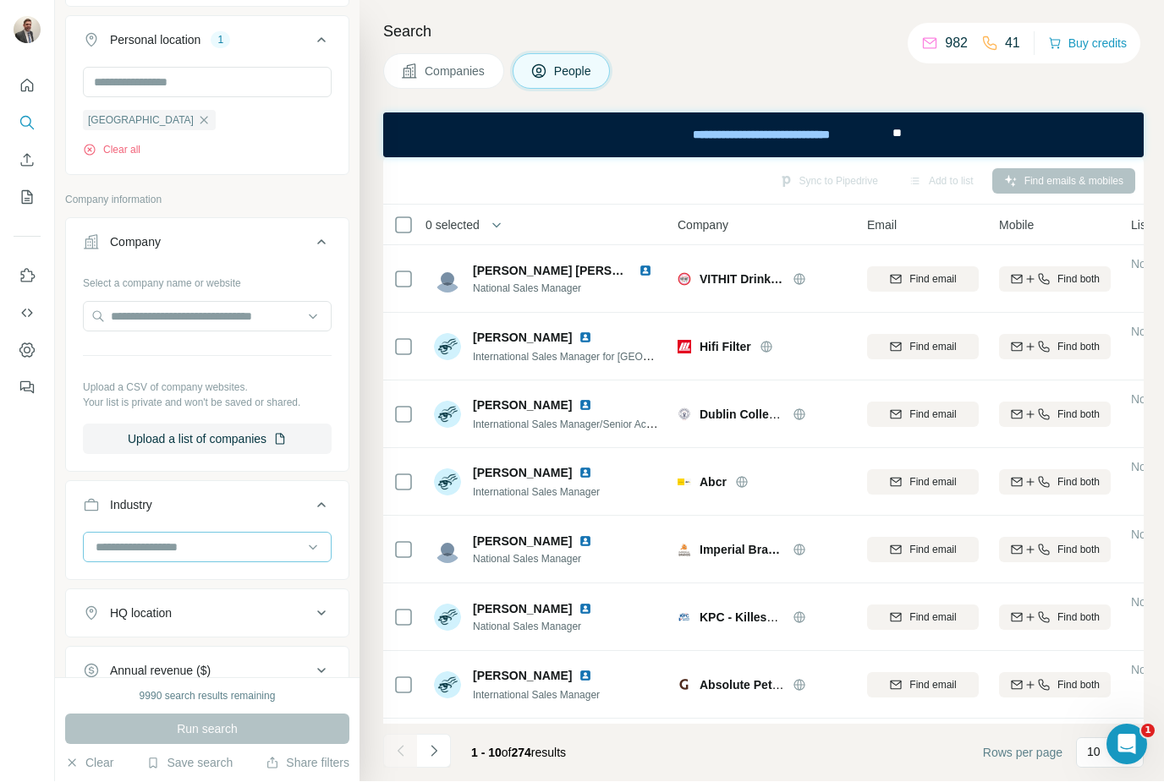
click at [107, 542] on input at bounding box center [198, 548] width 209 height 19
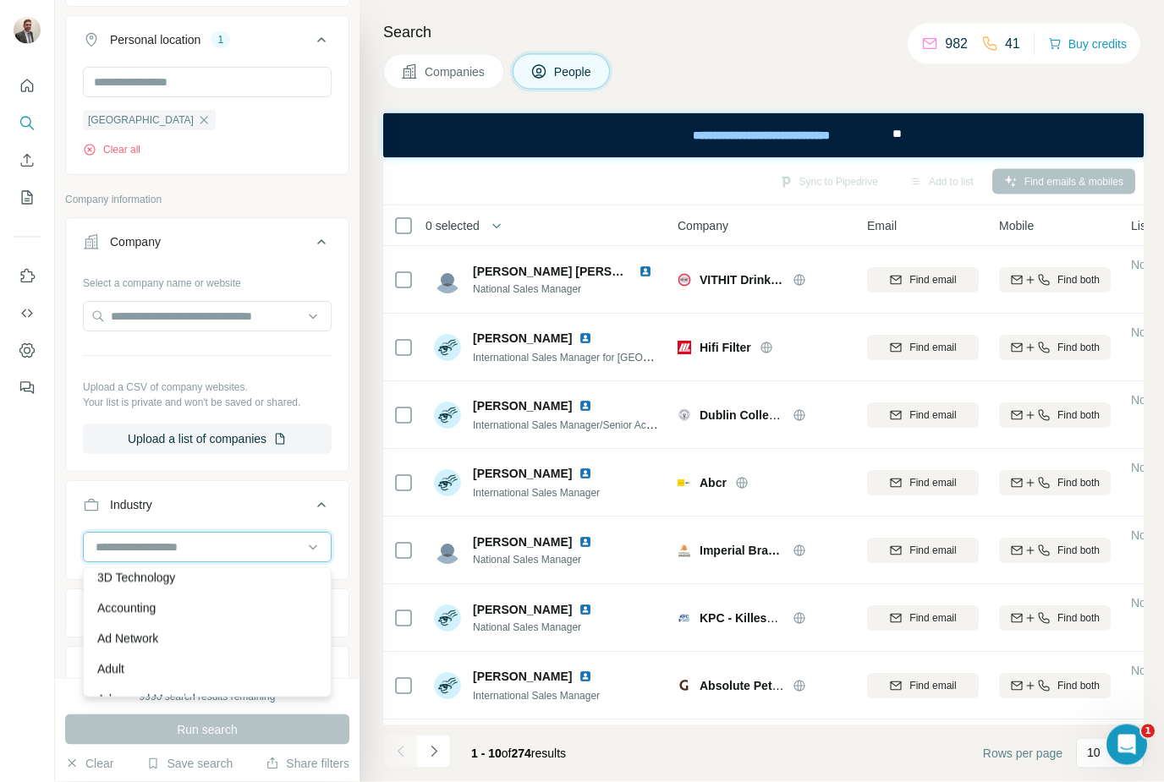
type input "*"
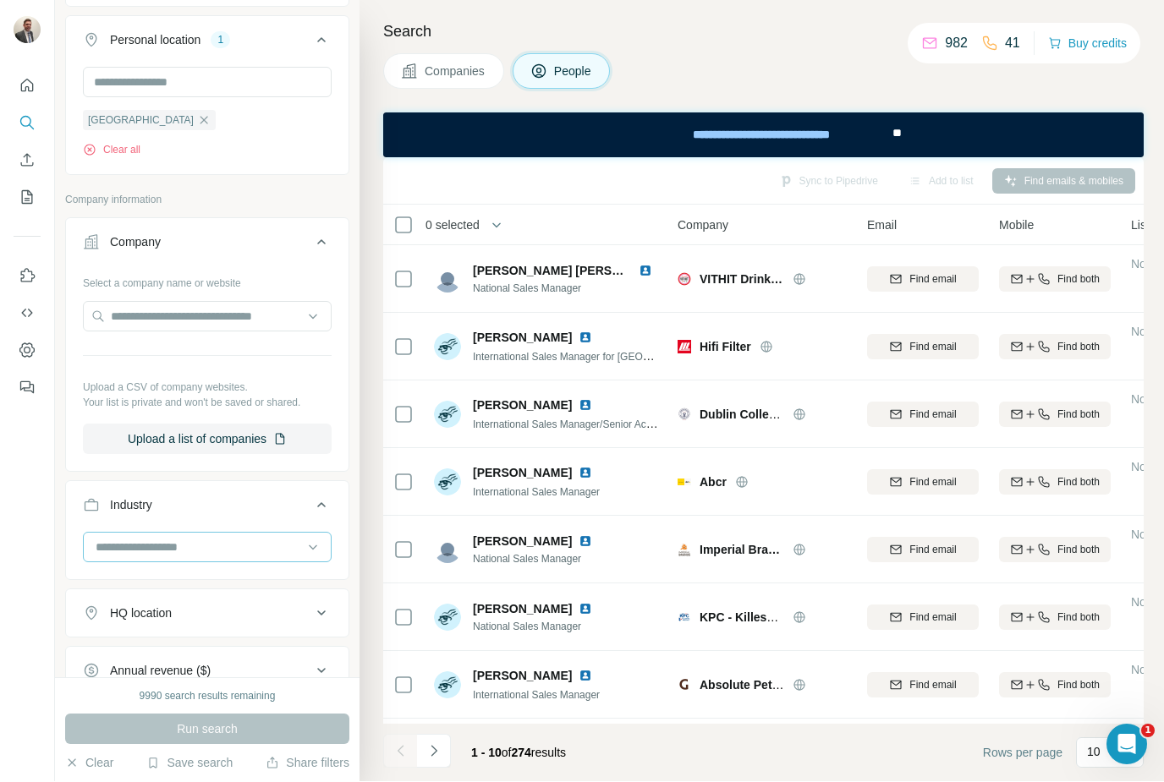
click at [137, 543] on input at bounding box center [198, 548] width 209 height 19
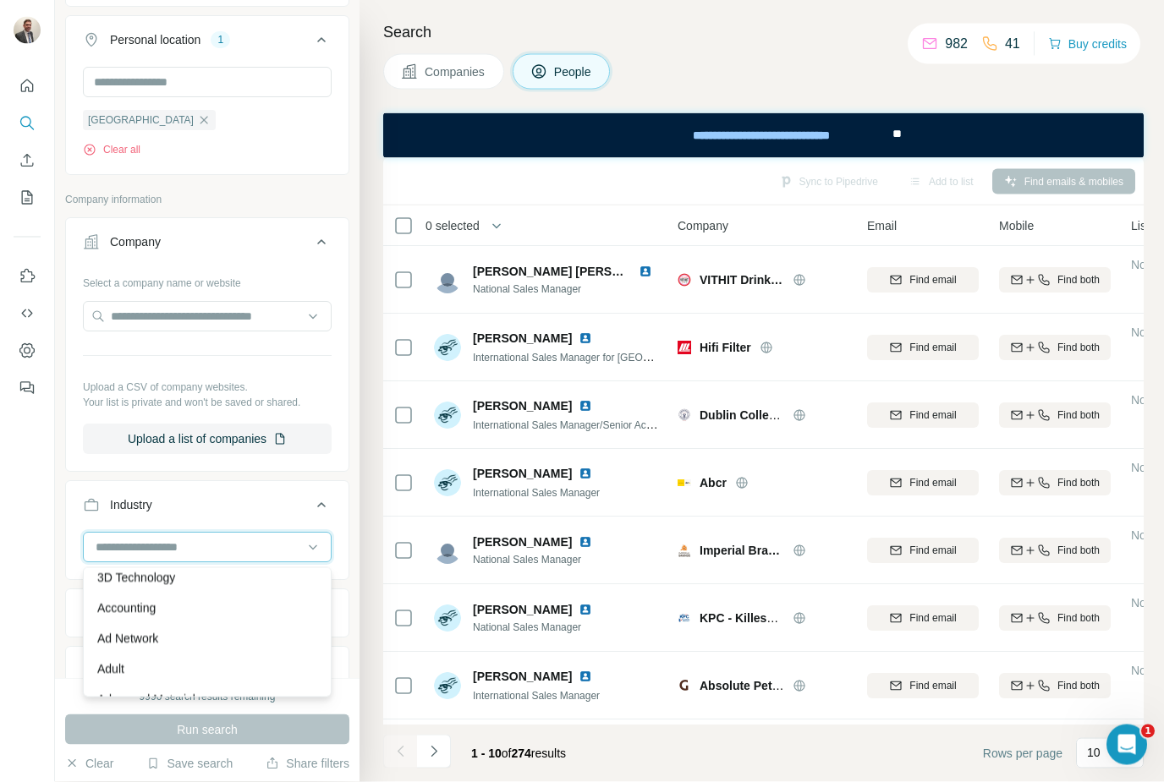
type input "*"
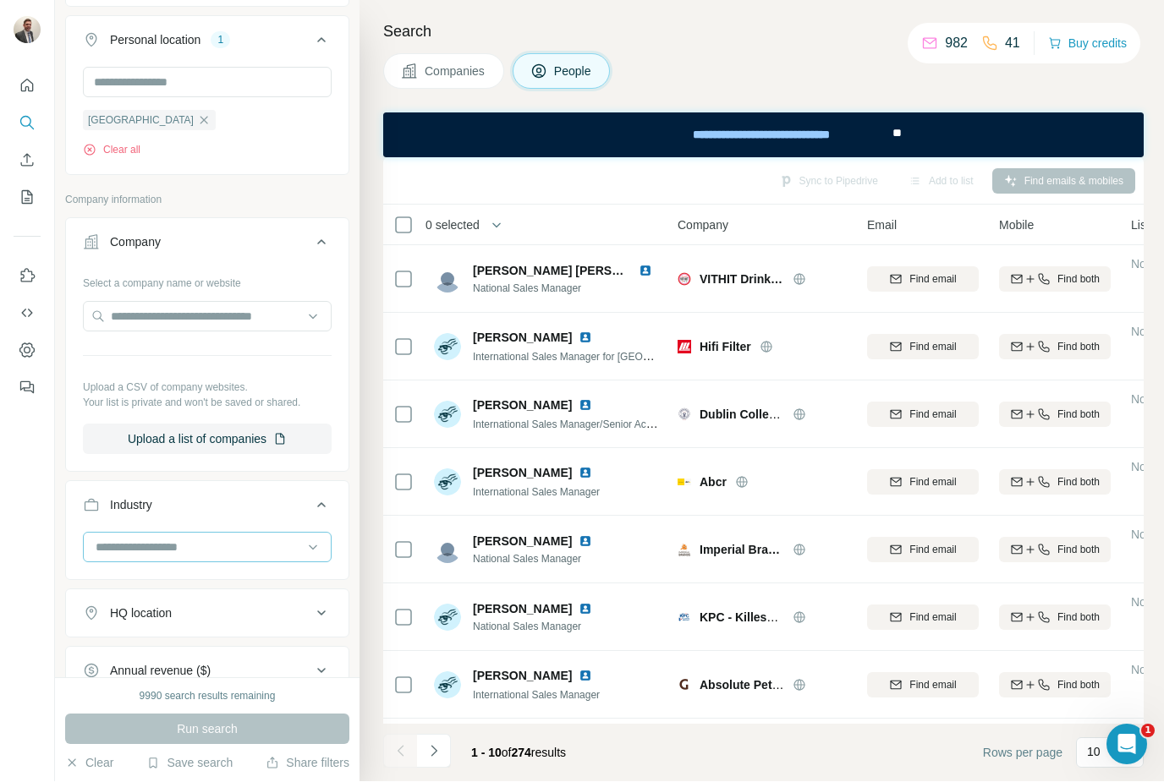
click at [145, 555] on input at bounding box center [198, 548] width 209 height 19
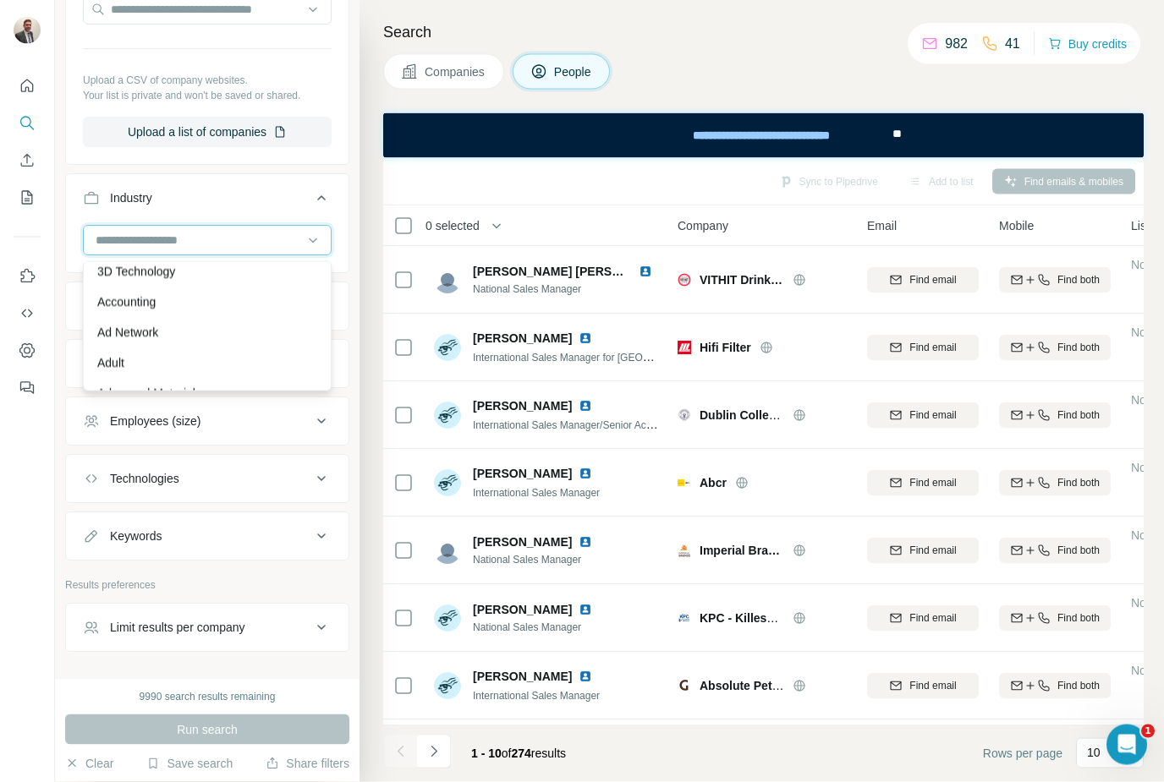
scroll to position [707, 0]
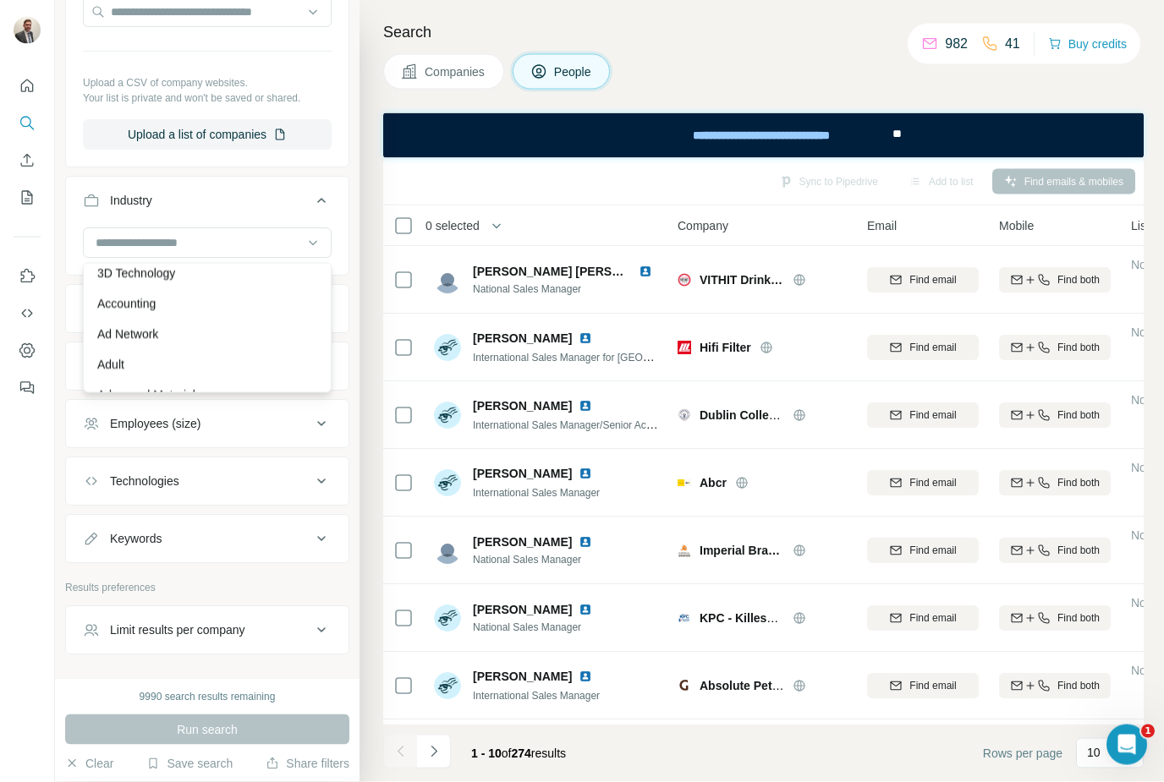
click at [111, 538] on div "Keywords" at bounding box center [136, 539] width 52 height 17
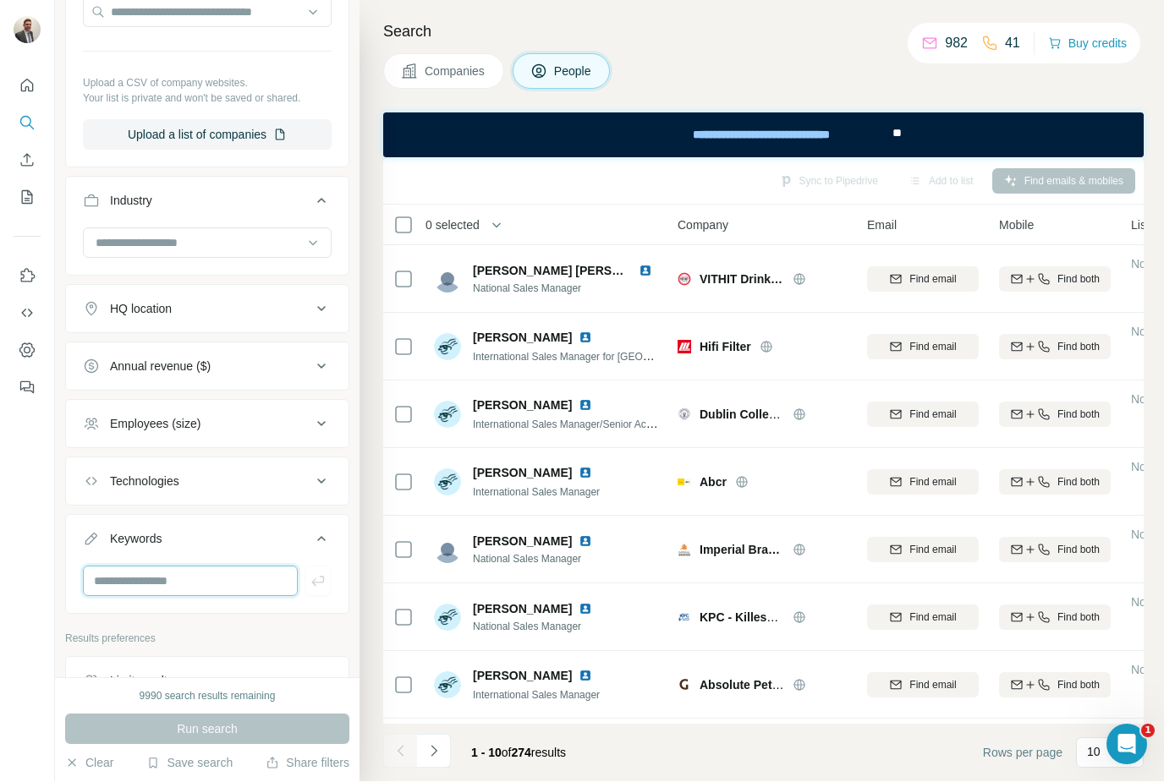
click at [118, 584] on input "text" at bounding box center [190, 582] width 215 height 30
type input "*********"
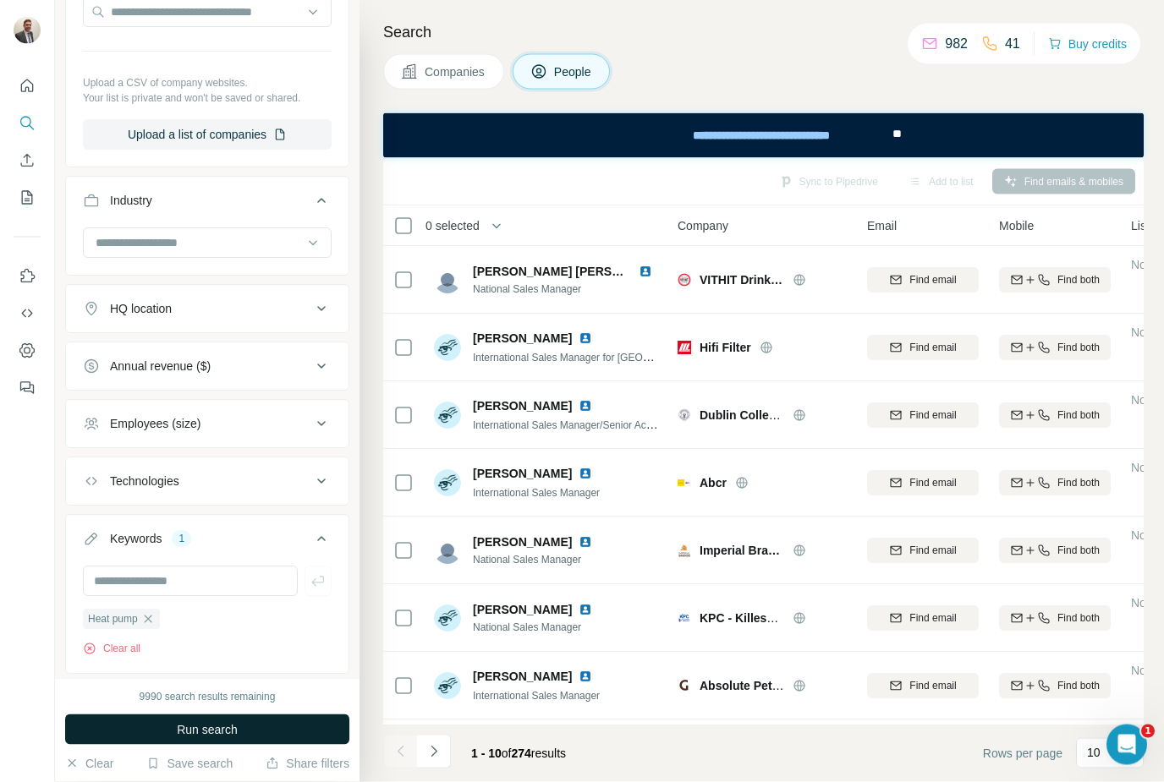
click at [135, 745] on button "Run search" at bounding box center [207, 730] width 284 height 30
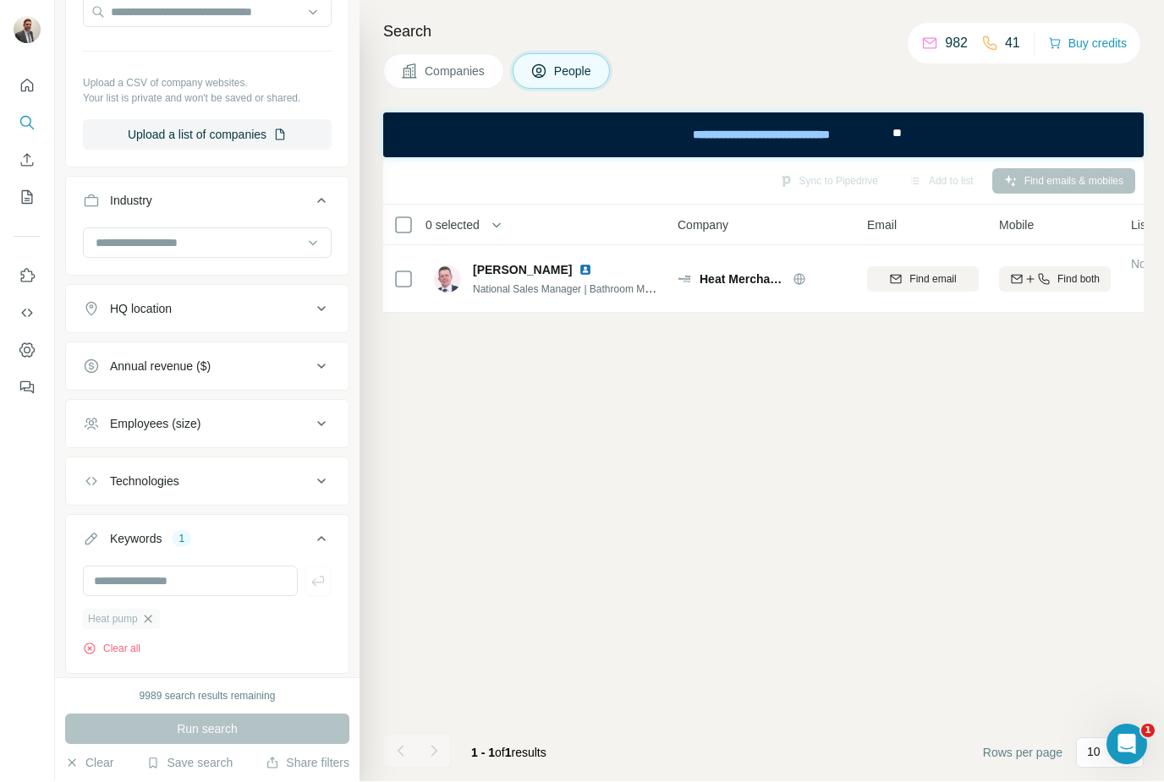
click at [154, 625] on icon "button" at bounding box center [148, 620] width 14 height 14
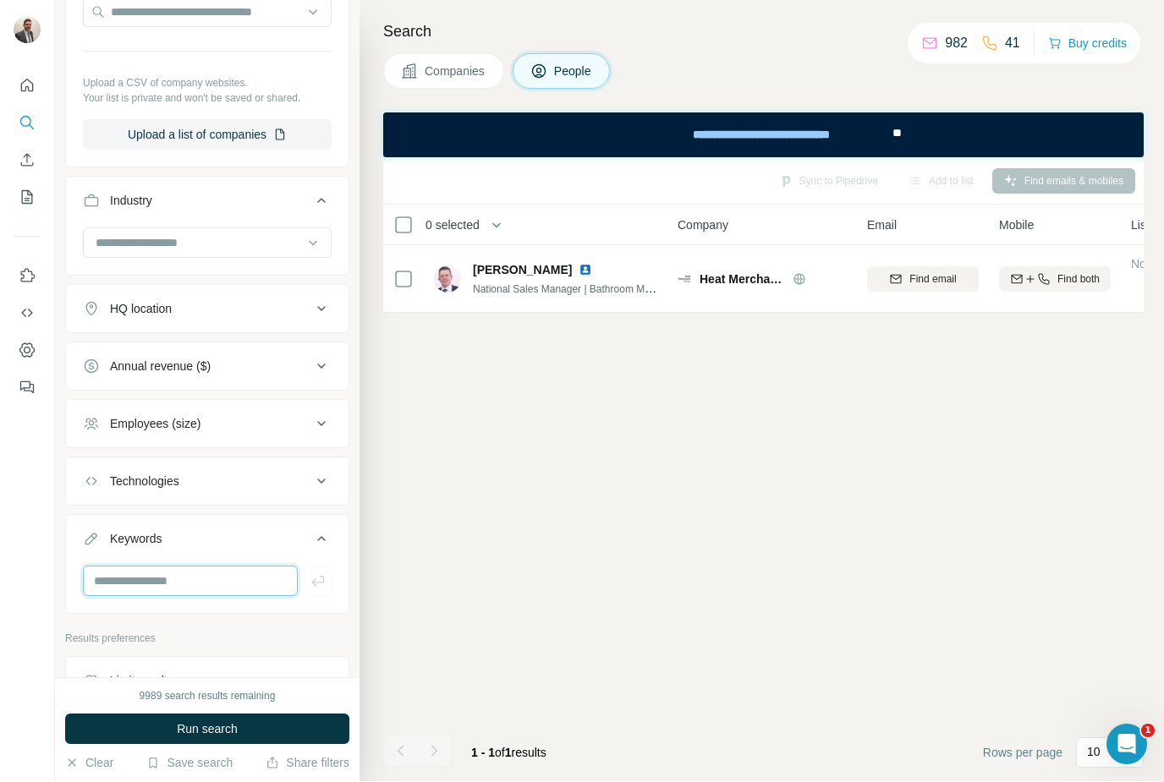
click at [119, 581] on input "text" at bounding box center [190, 582] width 215 height 30
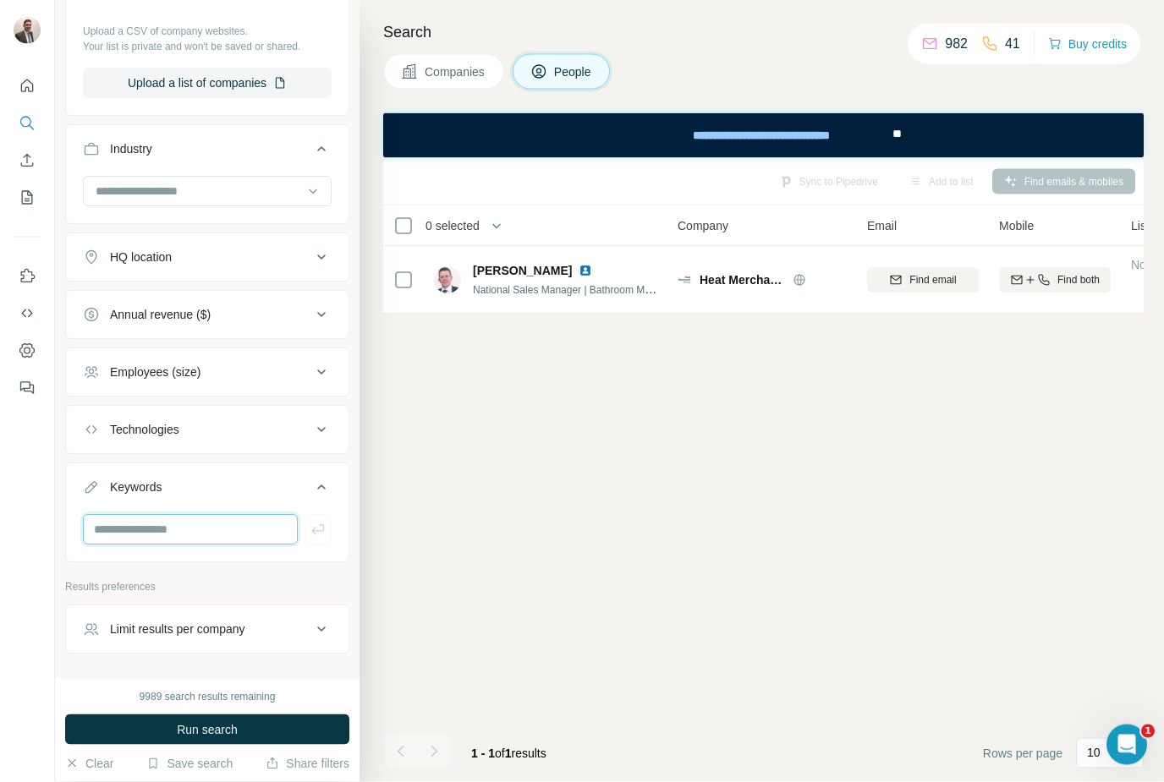
scroll to position [758, 0]
click at [127, 636] on div "Limit results per company" at bounding box center [177, 631] width 135 height 17
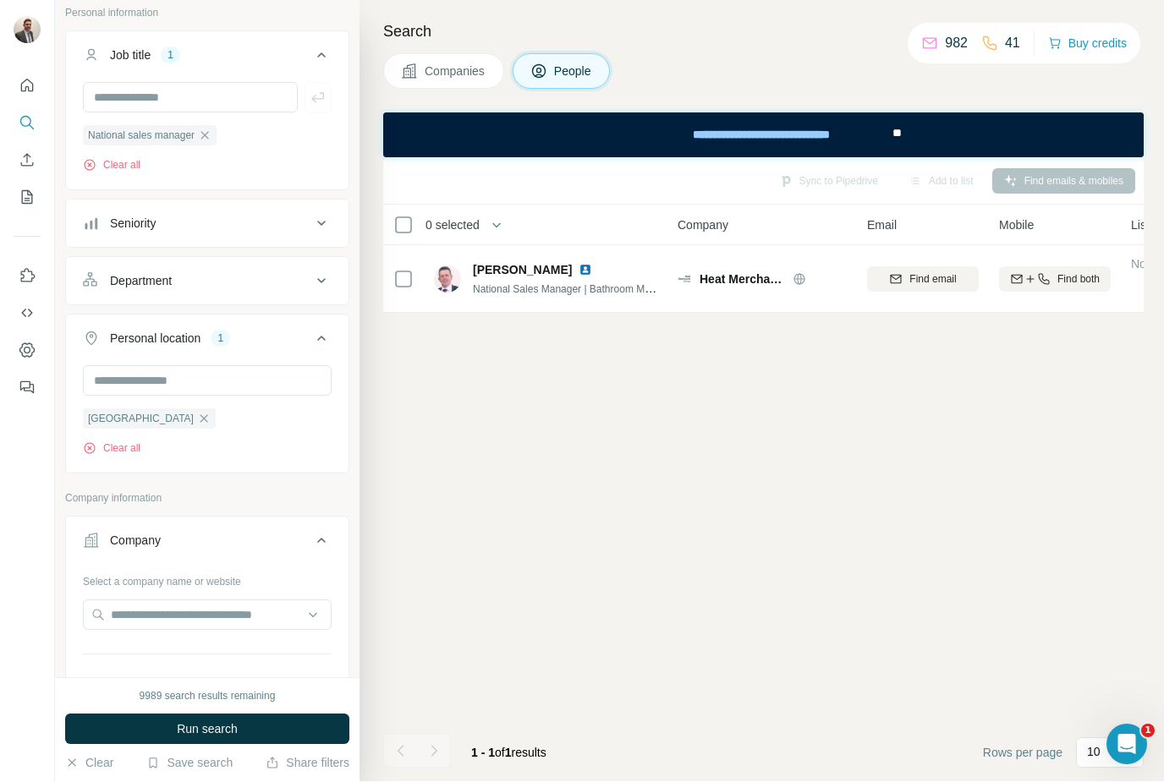
scroll to position [109, 0]
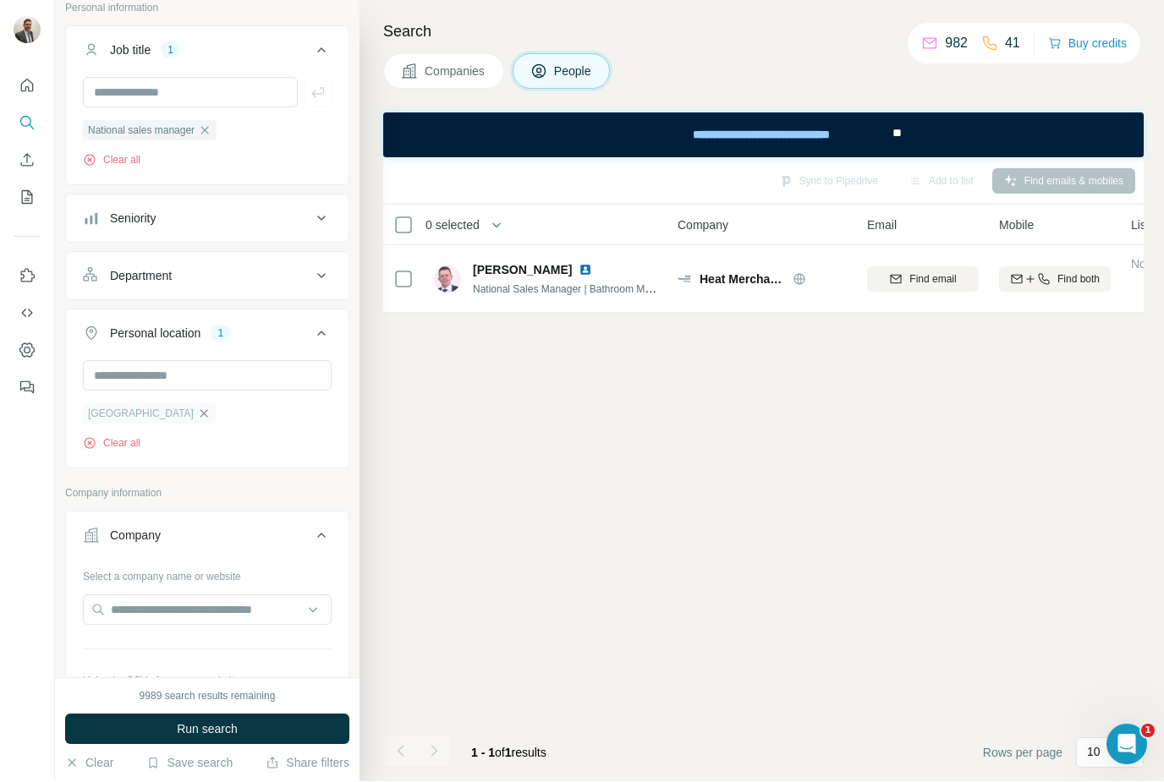
click at [197, 420] on icon "button" at bounding box center [204, 415] width 14 height 14
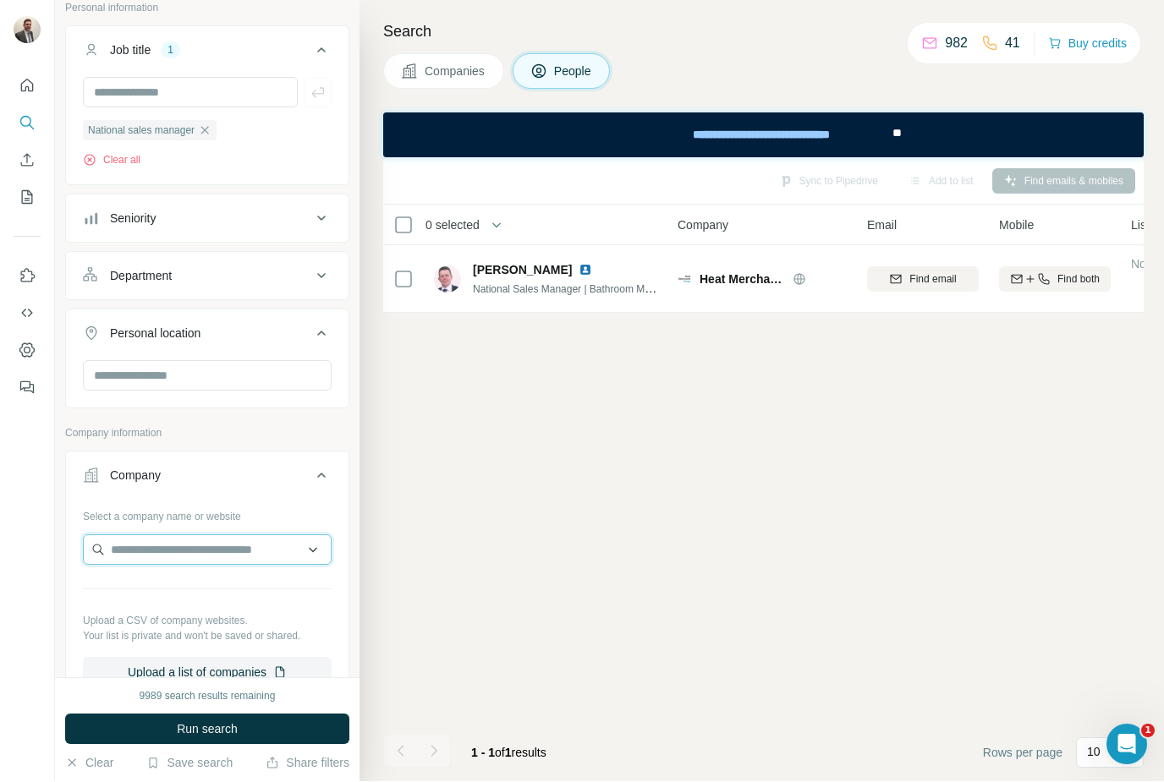
click at [132, 550] on input "text" at bounding box center [207, 550] width 249 height 30
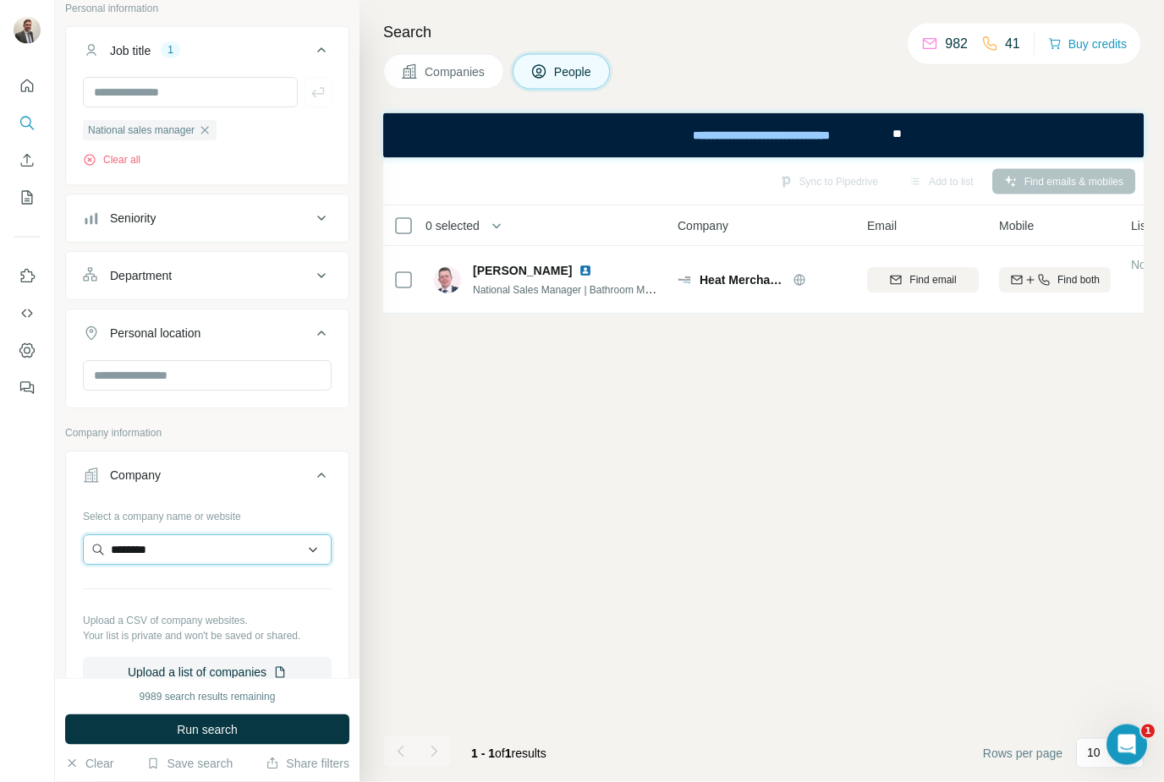
click at [315, 556] on input "********" at bounding box center [207, 550] width 249 height 30
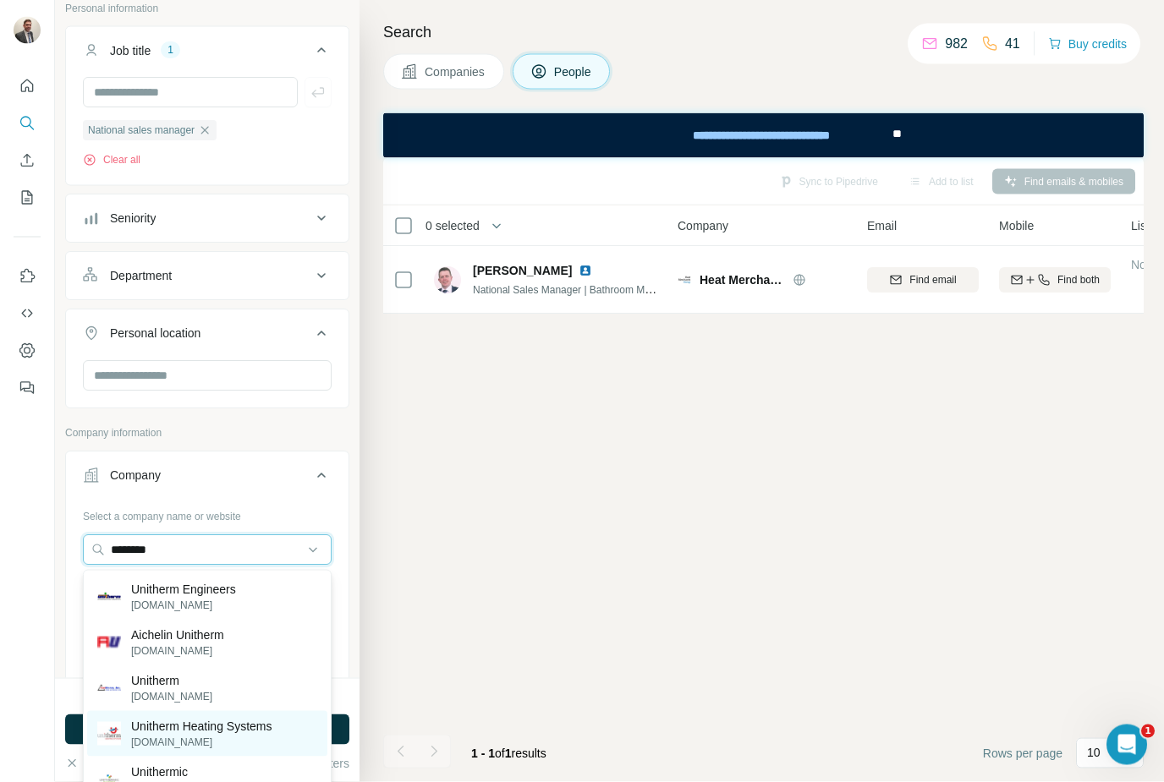
type input "********"
click at [159, 738] on p "[DOMAIN_NAME]" at bounding box center [201, 742] width 141 height 15
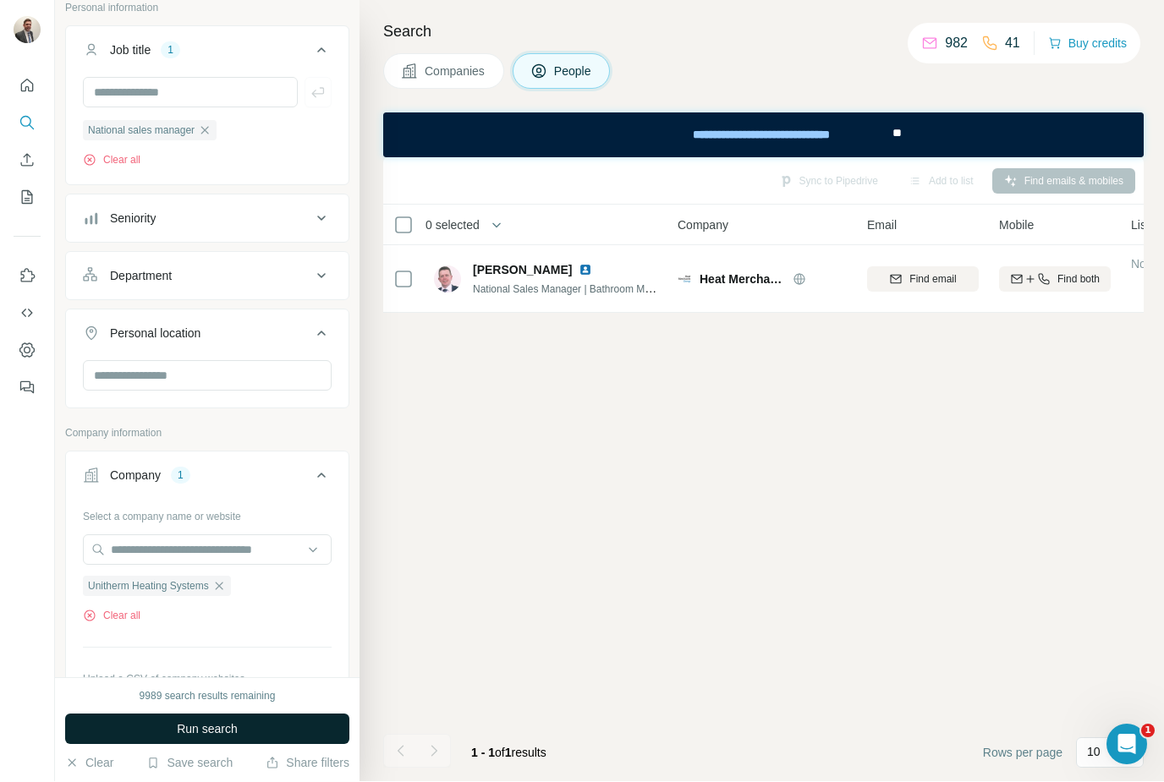
click at [125, 745] on button "Run search" at bounding box center [207, 730] width 284 height 30
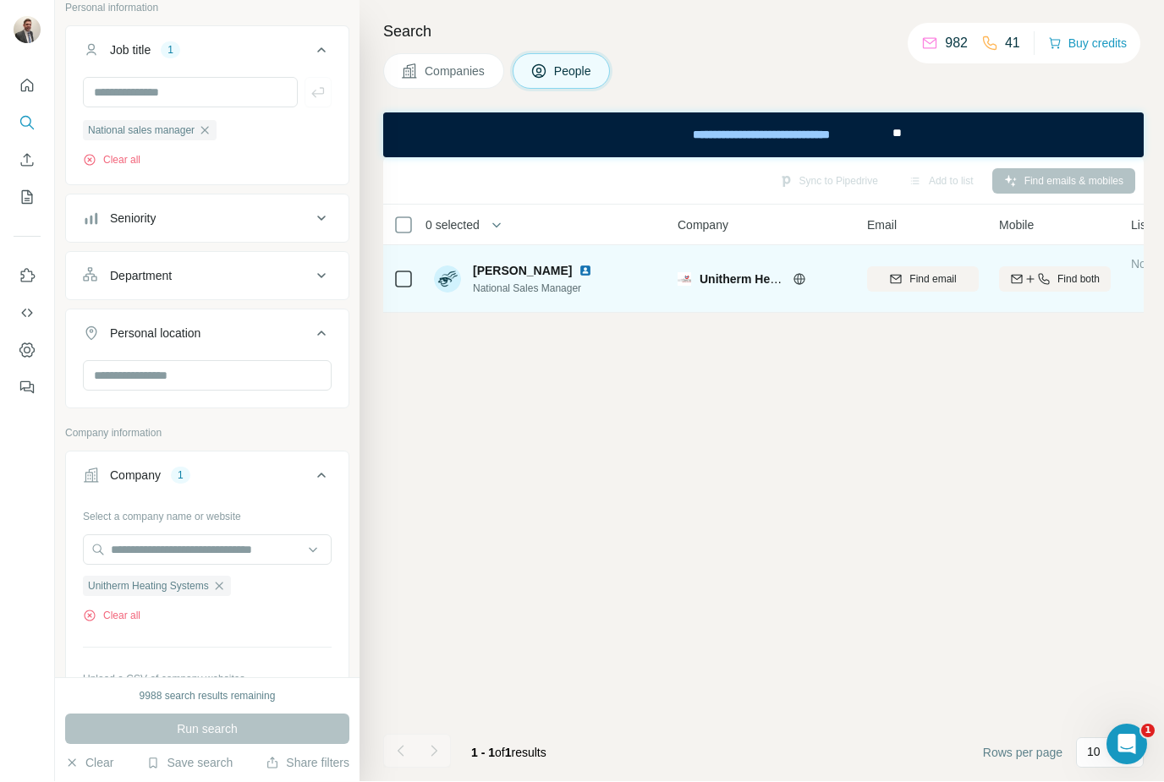
click at [524, 285] on span "National Sales Manager" at bounding box center [536, 289] width 126 height 15
click at [1049, 286] on div "Find both" at bounding box center [1055, 279] width 112 height 15
